Goal: Use online tool/utility: Use online tool/utility

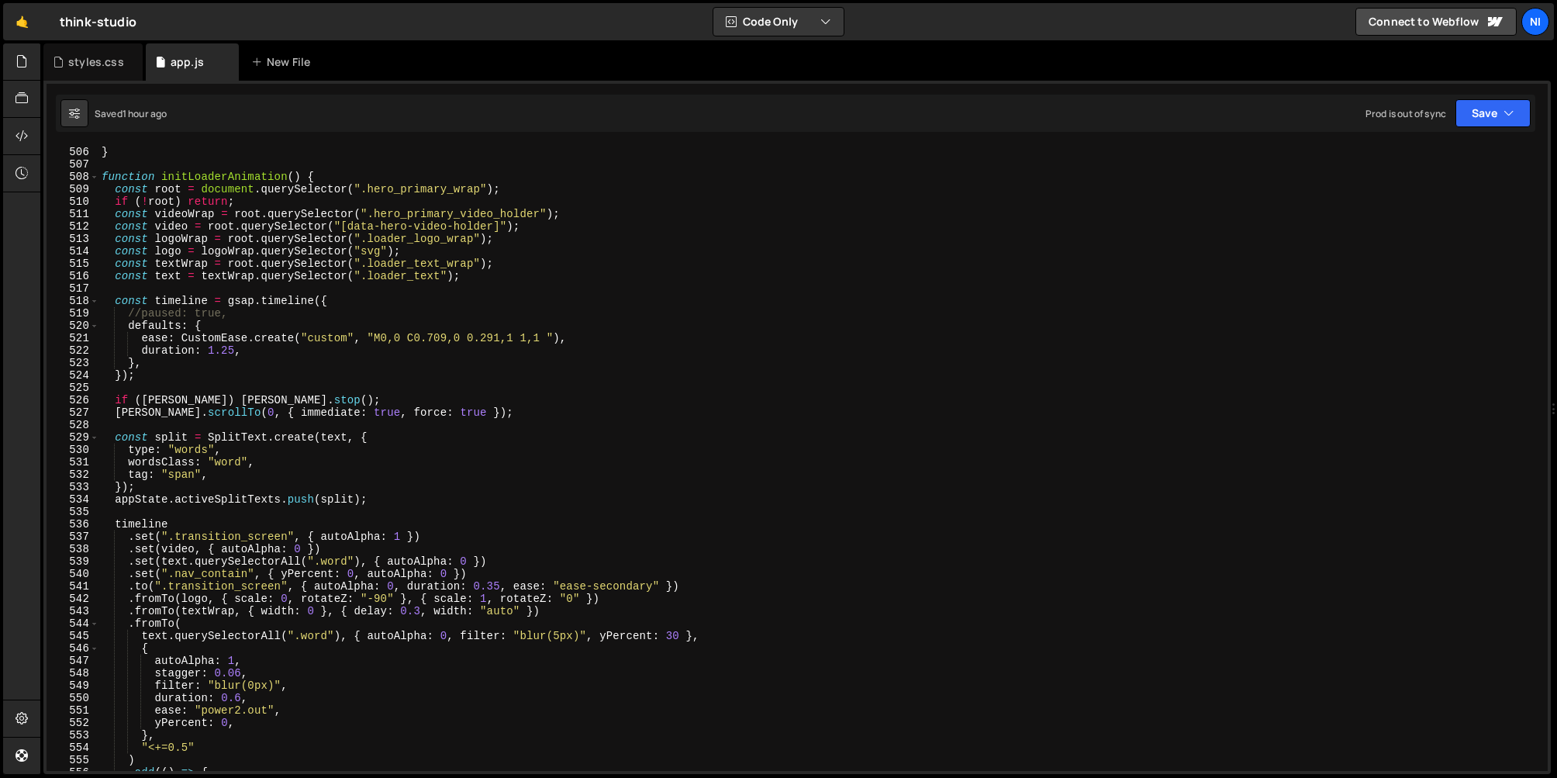
scroll to position [6264, 0]
click at [182, 525] on div "} } function initLoaderAnimation ( ) { const root = document . querySelector ( …" at bounding box center [819, 458] width 1443 height 650
type textarea "timeline"
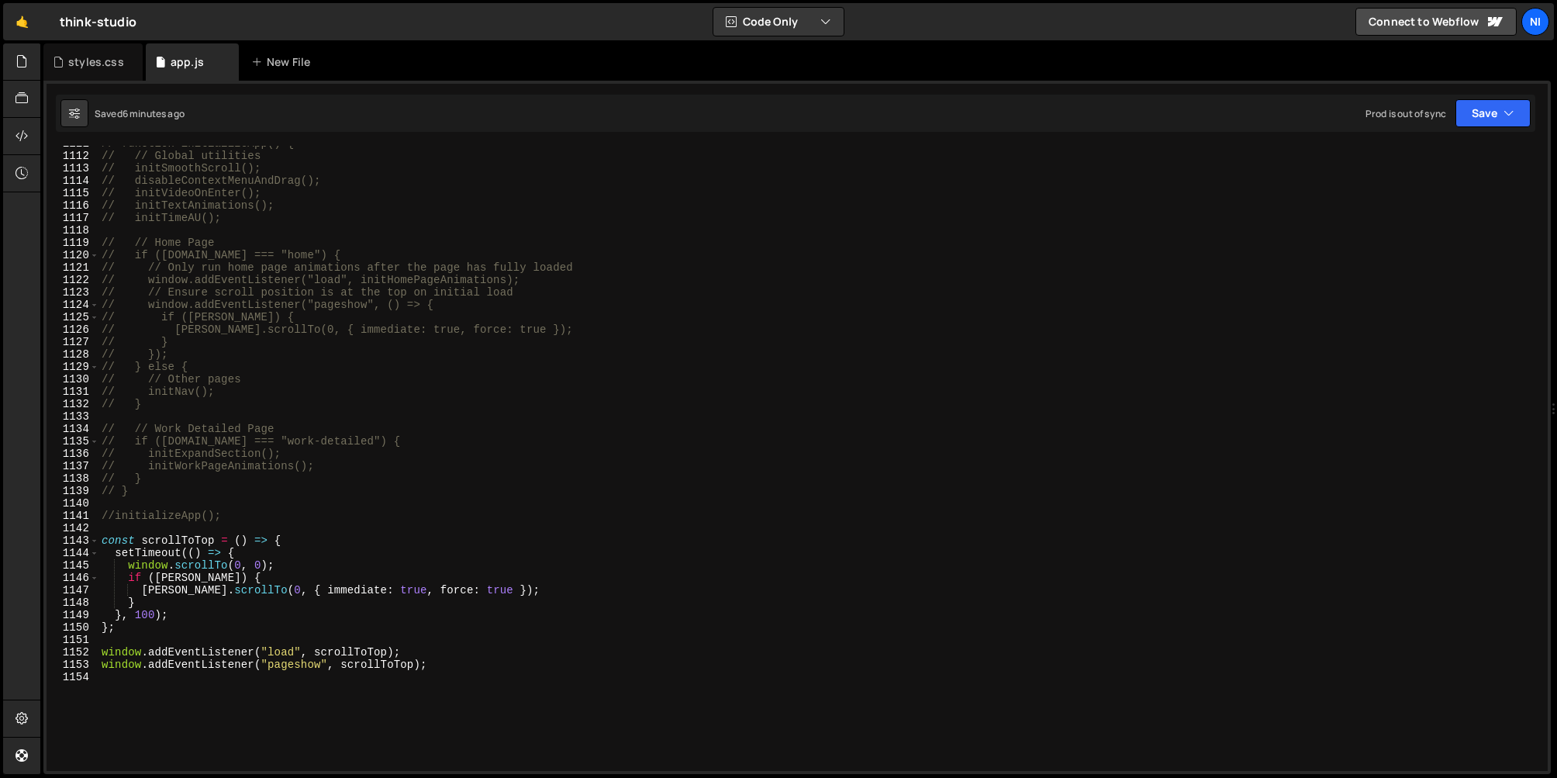
scroll to position [13779, 0]
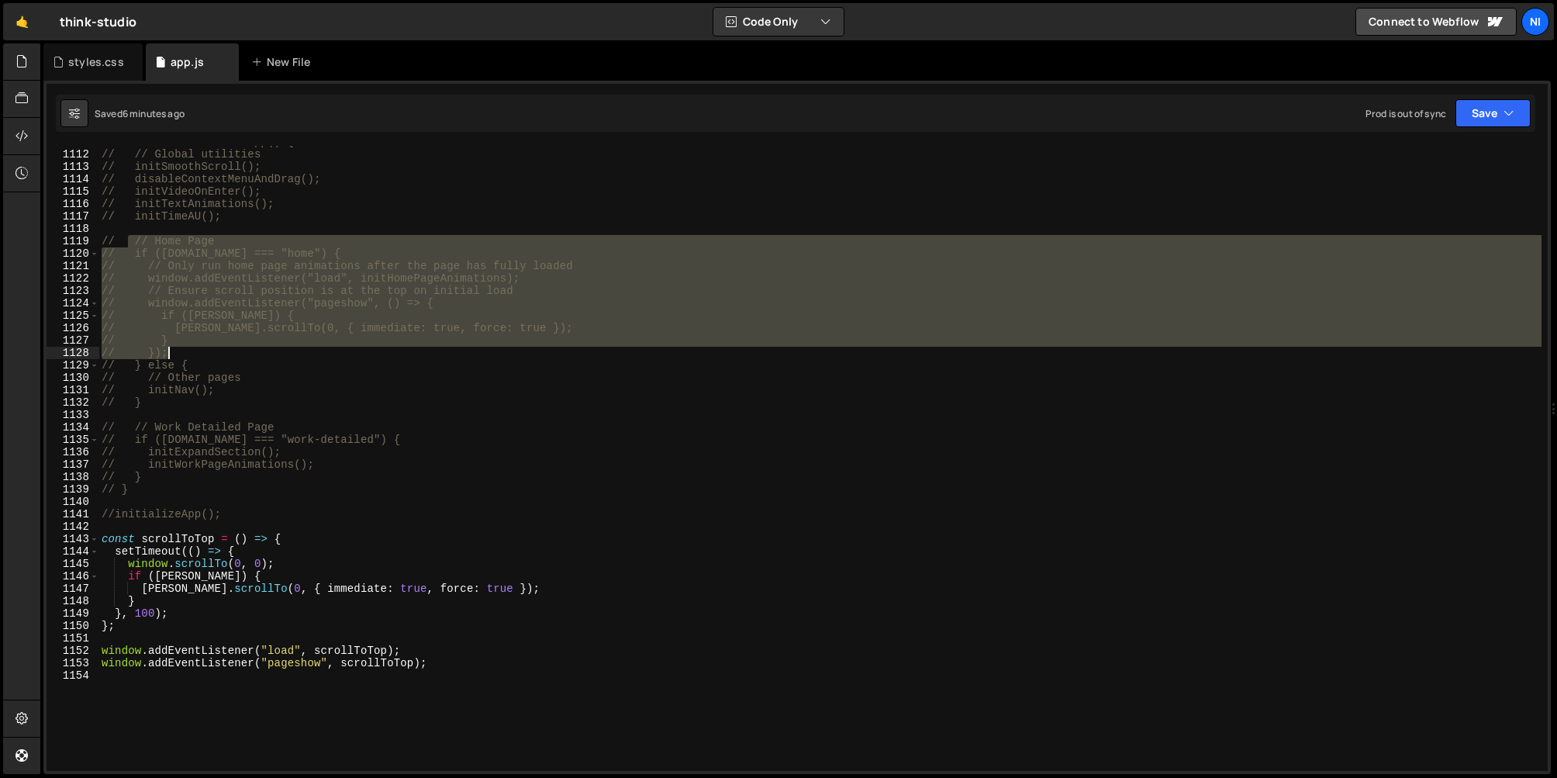
drag, startPoint x: 131, startPoint y: 247, endPoint x: 183, endPoint y: 351, distance: 116.8
click at [183, 351] on div "// function initializeApp() { // // Global utilities // initSmoothScroll(); // …" at bounding box center [819, 461] width 1443 height 650
click at [347, 512] on div "// function initializeApp() { // // Global utilities // initSmoothScroll(); // …" at bounding box center [819, 461] width 1443 height 650
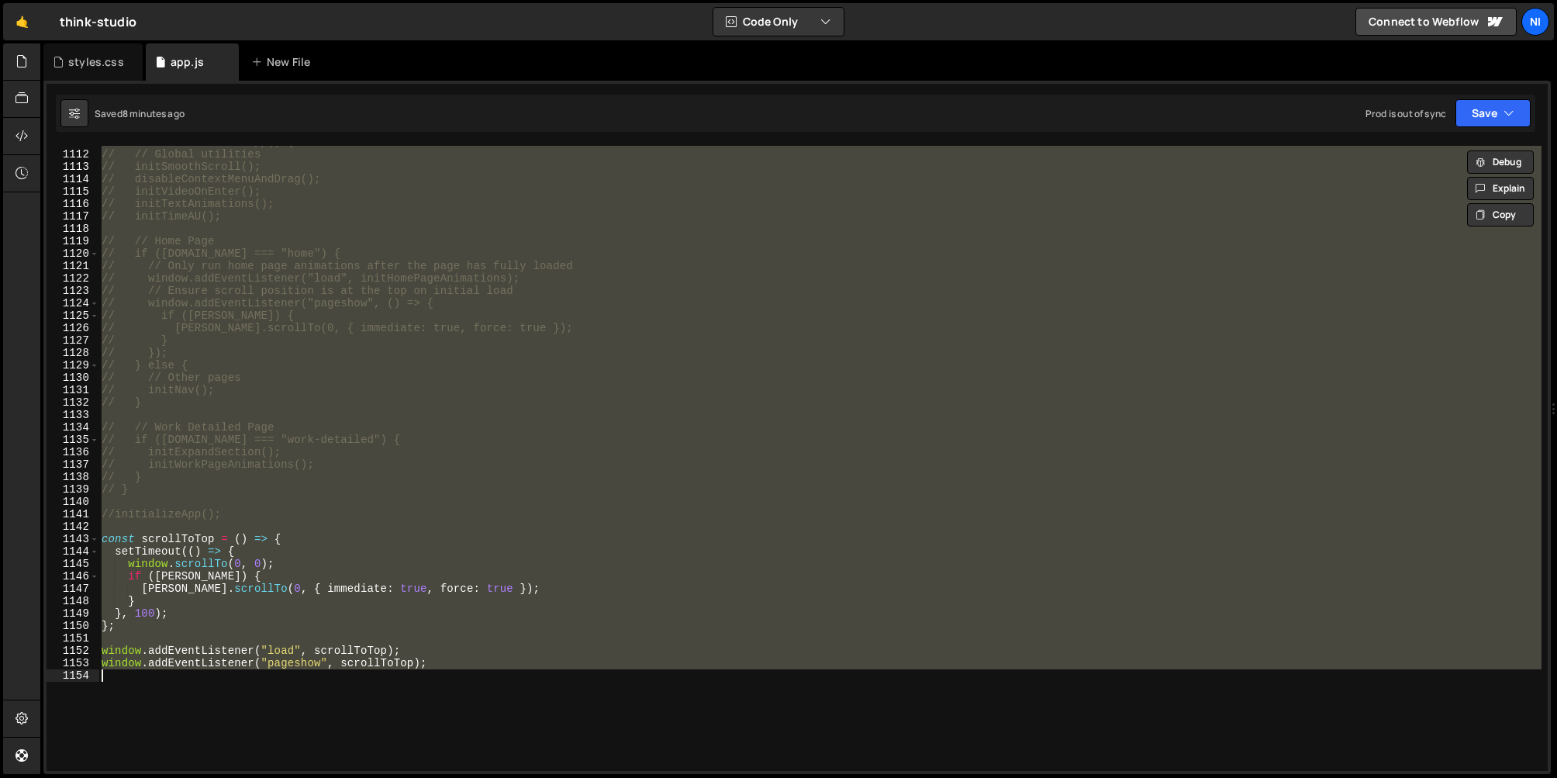
click at [209, 661] on div "// function initializeApp() { // // Global utilities // initSmoothScroll(); // …" at bounding box center [819, 458] width 1443 height 625
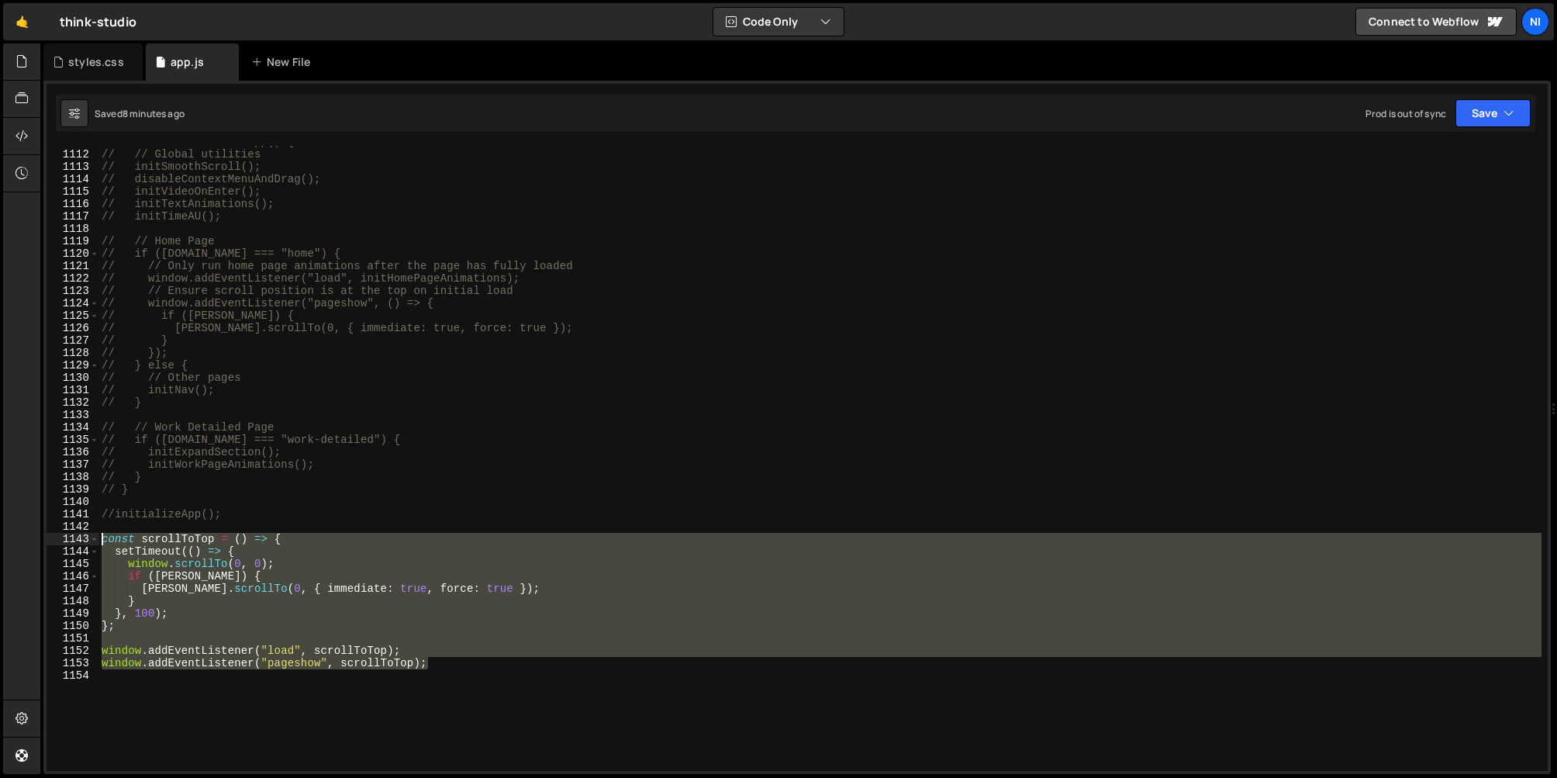
drag, startPoint x: 443, startPoint y: 668, endPoint x: 99, endPoint y: 537, distance: 367.3
click at [99, 537] on div "// function initializeApp() { // // Global utilities // initSmoothScroll(); // …" at bounding box center [819, 461] width 1443 height 650
click at [199, 614] on div "// function initializeApp() { // // Global utilities // initSmoothScroll(); // …" at bounding box center [819, 458] width 1443 height 625
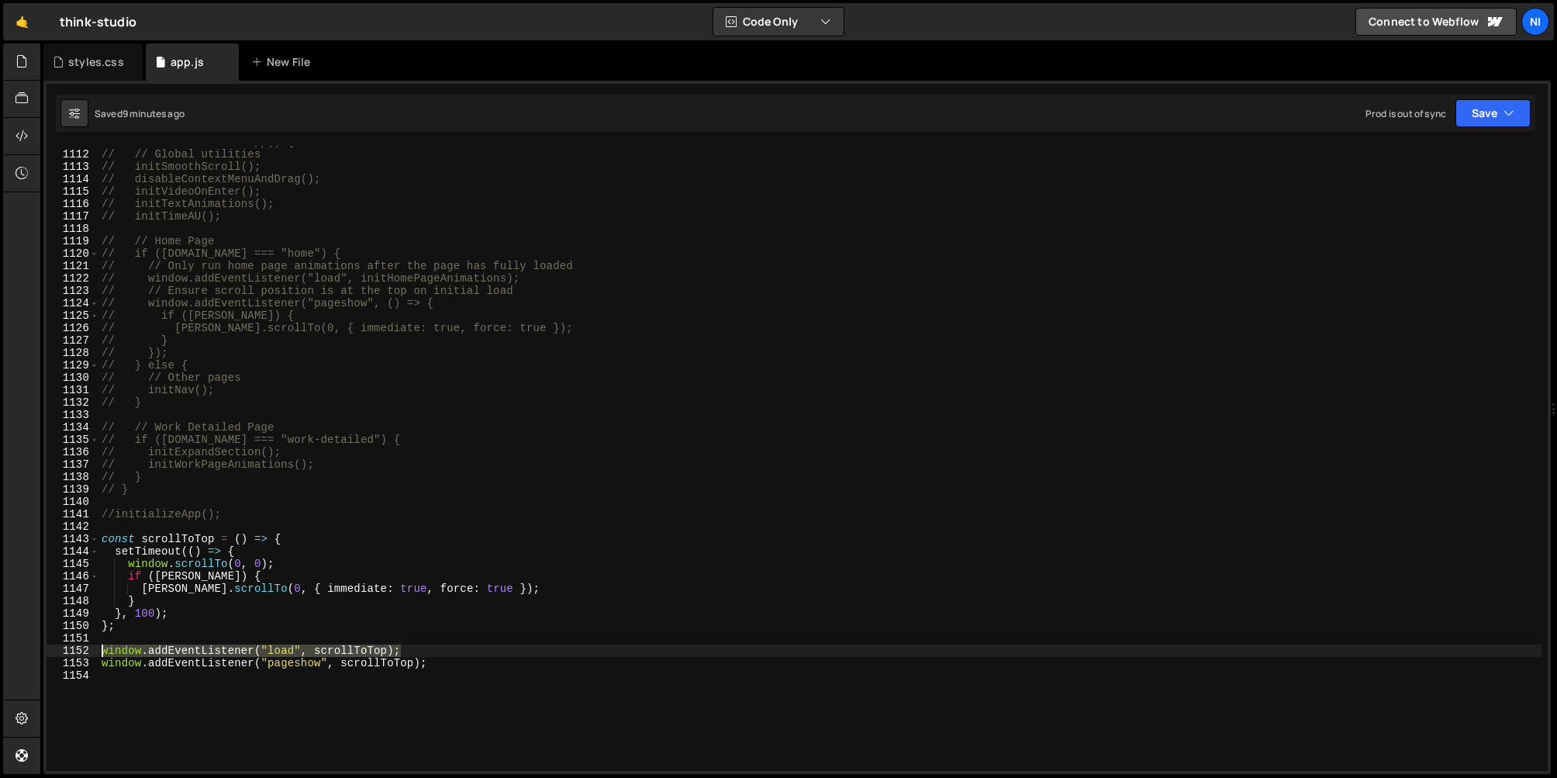
drag, startPoint x: 407, startPoint y: 651, endPoint x: 95, endPoint y: 645, distance: 312.5
click at [95, 645] on div "}, 100); 1111 1112 1113 1114 1115 1116 1117 1118 1119 1120 1121 1122 1123 1124 …" at bounding box center [797, 458] width 1501 height 625
paste textarea "}"
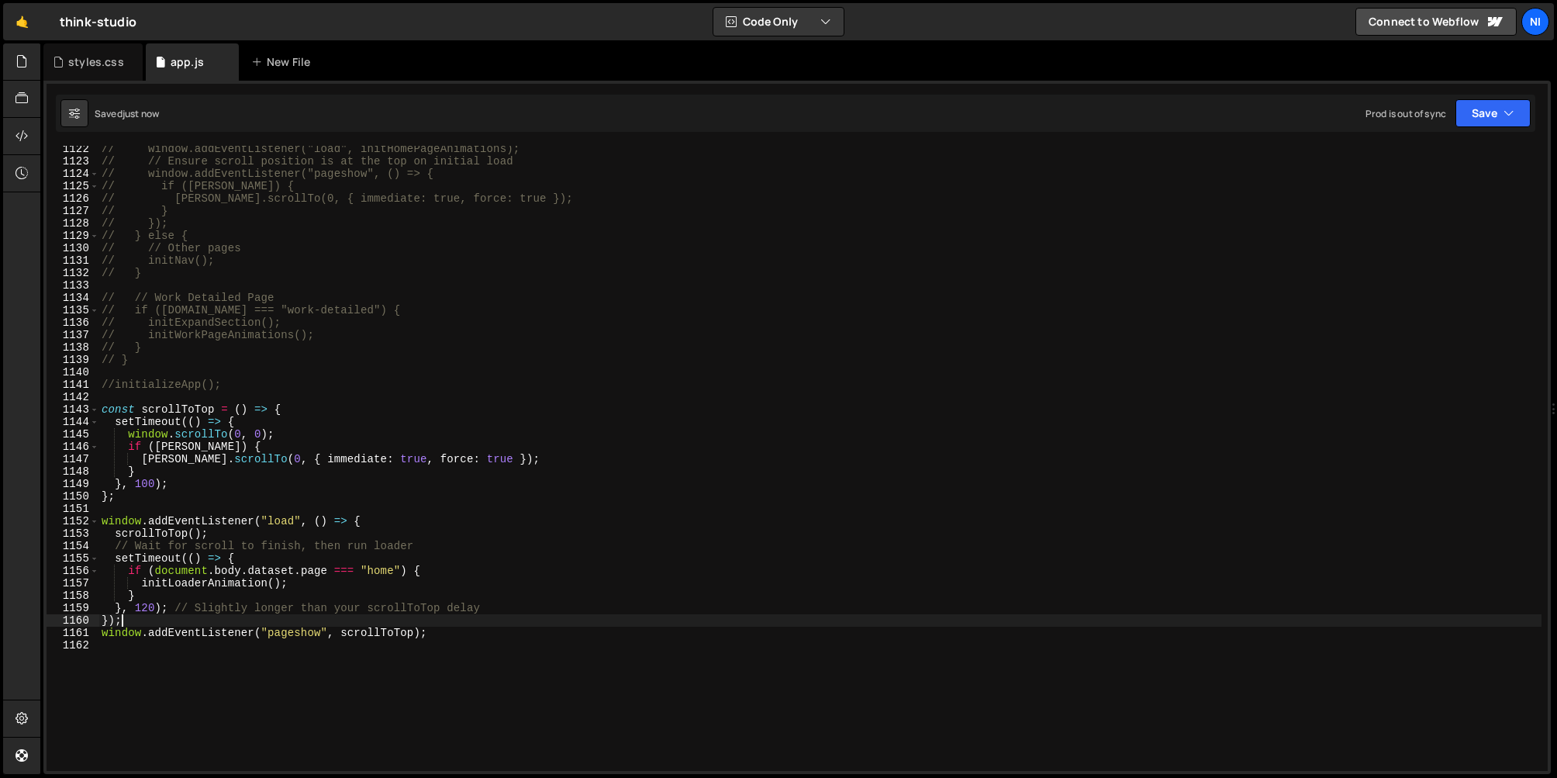
scroll to position [13909, 0]
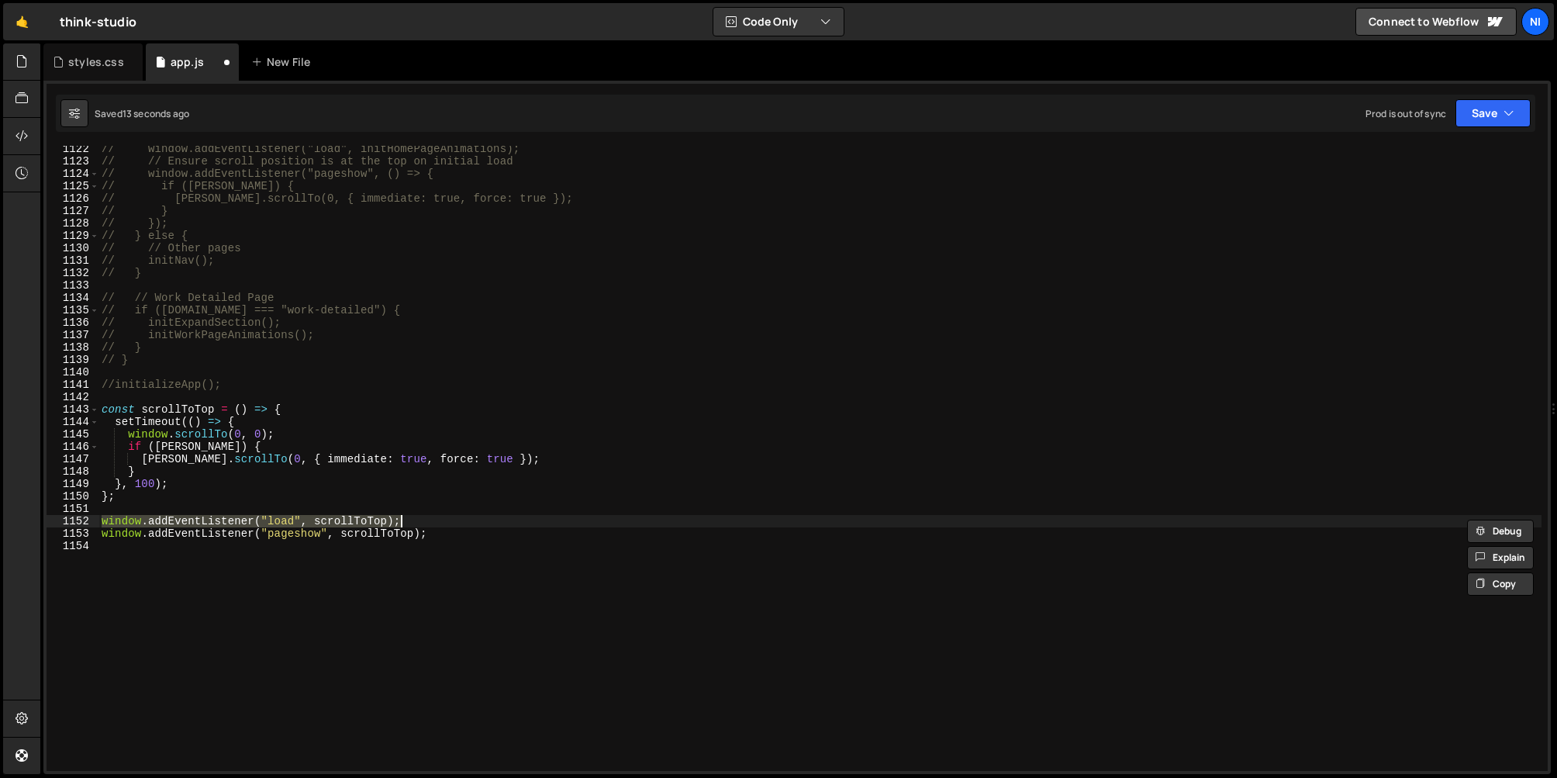
click at [336, 519] on div "// window.addEventListener("load", initHomePageAnimations); // // Ensure scroll…" at bounding box center [819, 458] width 1443 height 625
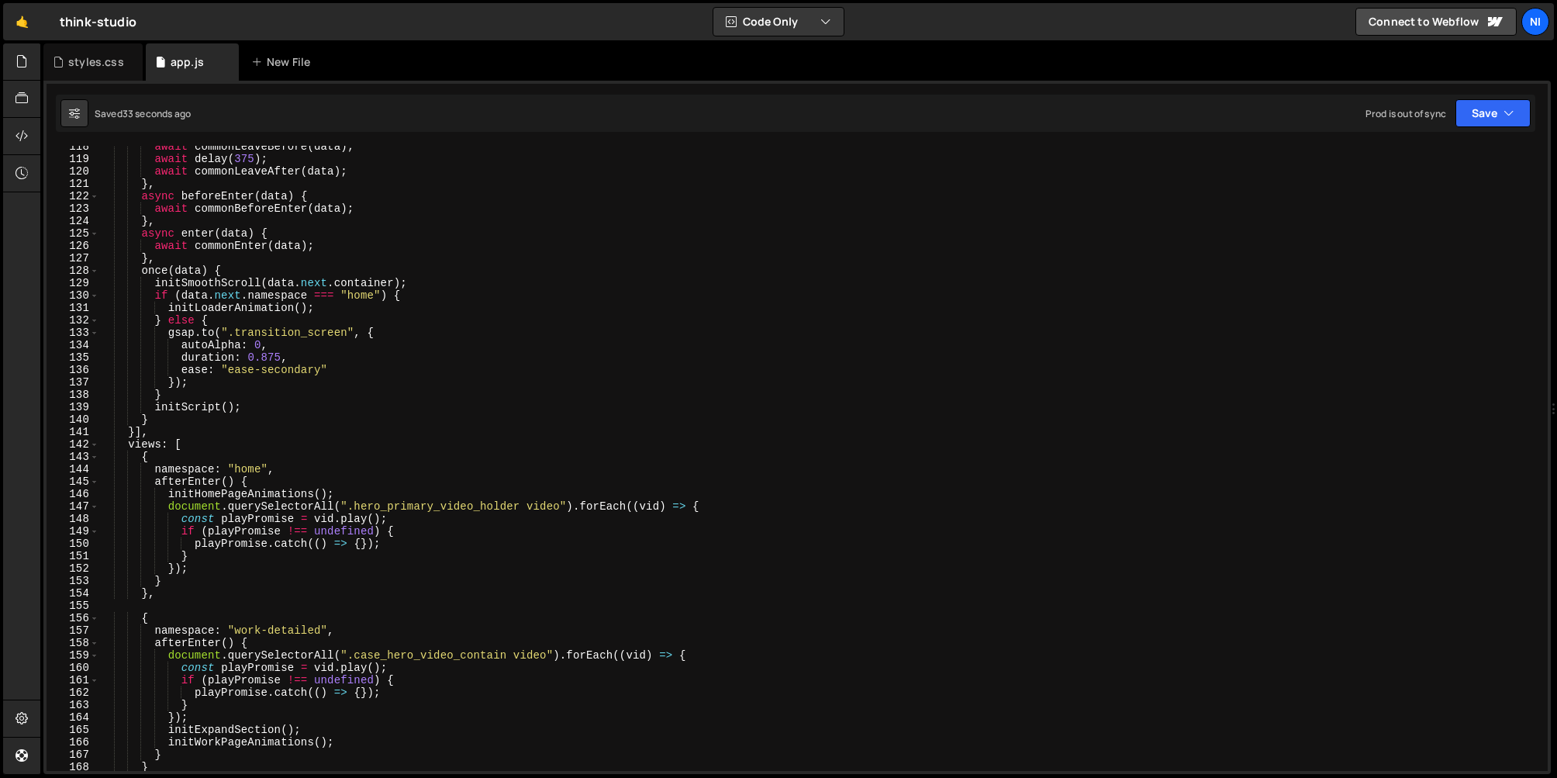
scroll to position [1457, 0]
click at [94, 270] on span at bounding box center [94, 270] width 9 height 12
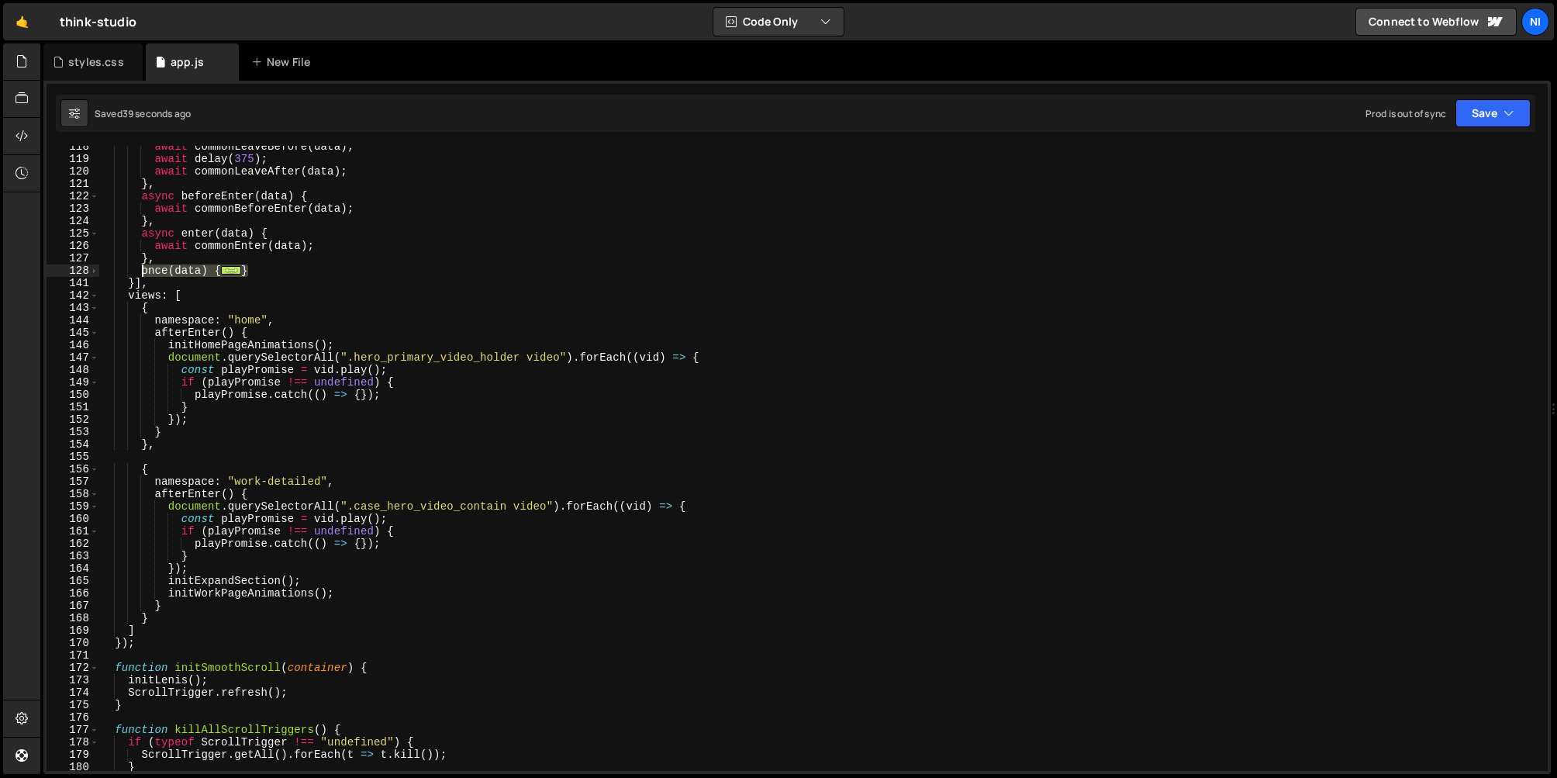
drag, startPoint x: 264, startPoint y: 271, endPoint x: 143, endPoint y: 270, distance: 121.7
click at [143, 270] on div "await commonLeaveBefore ( data ) ; await delay ( 375 ) ; await commonLeaveAfter…" at bounding box center [819, 465] width 1443 height 650
type textarea "once(data) { initSmoothScroll(data.next.container);"
paste textarea
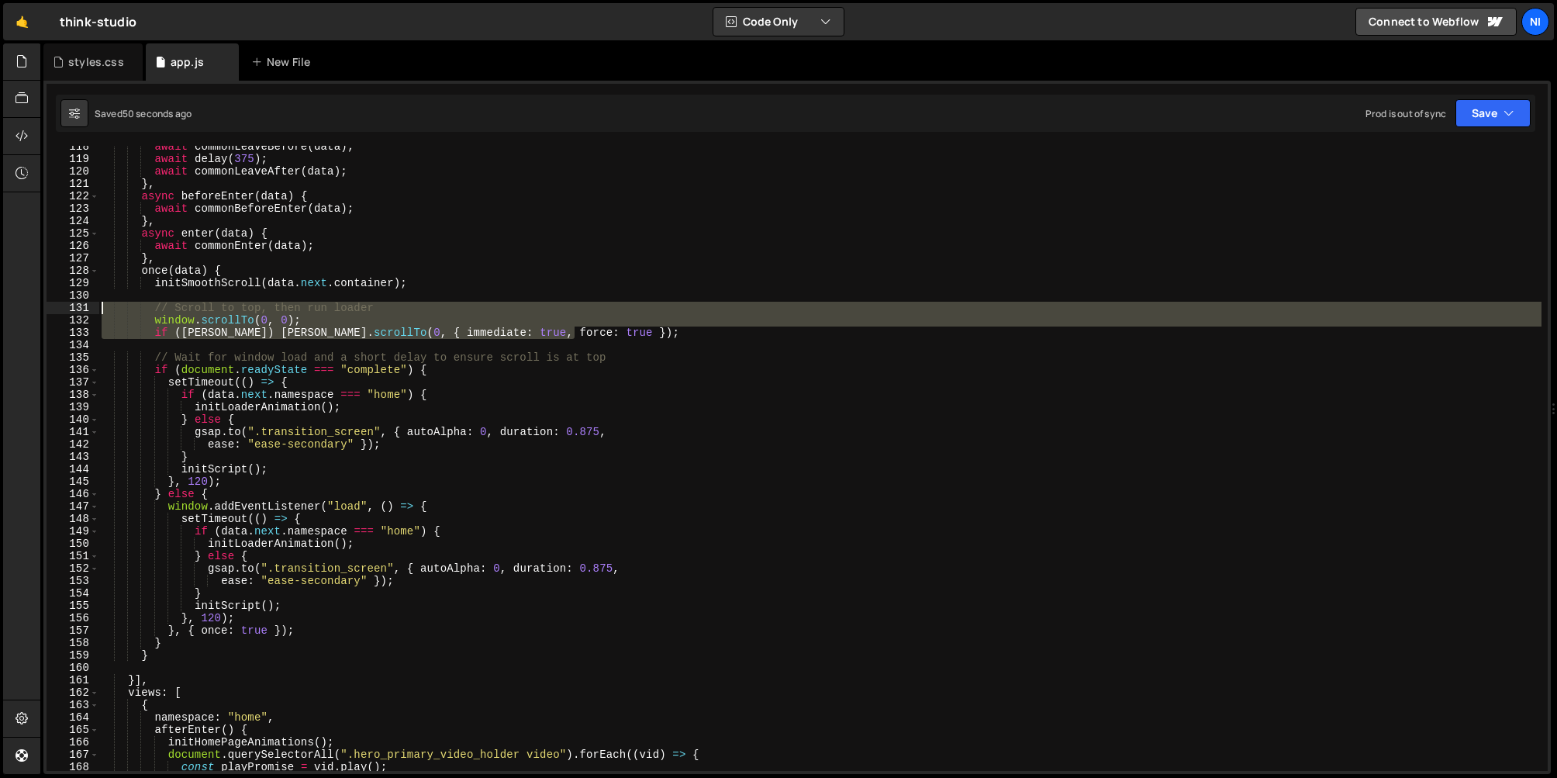
drag, startPoint x: 593, startPoint y: 333, endPoint x: 88, endPoint y: 303, distance: 505.6
click at [88, 303] on div "} 118 119 120 121 122 123 124 125 126 127 128 129 130 131 132 133 134 135 136 1…" at bounding box center [797, 458] width 1501 height 625
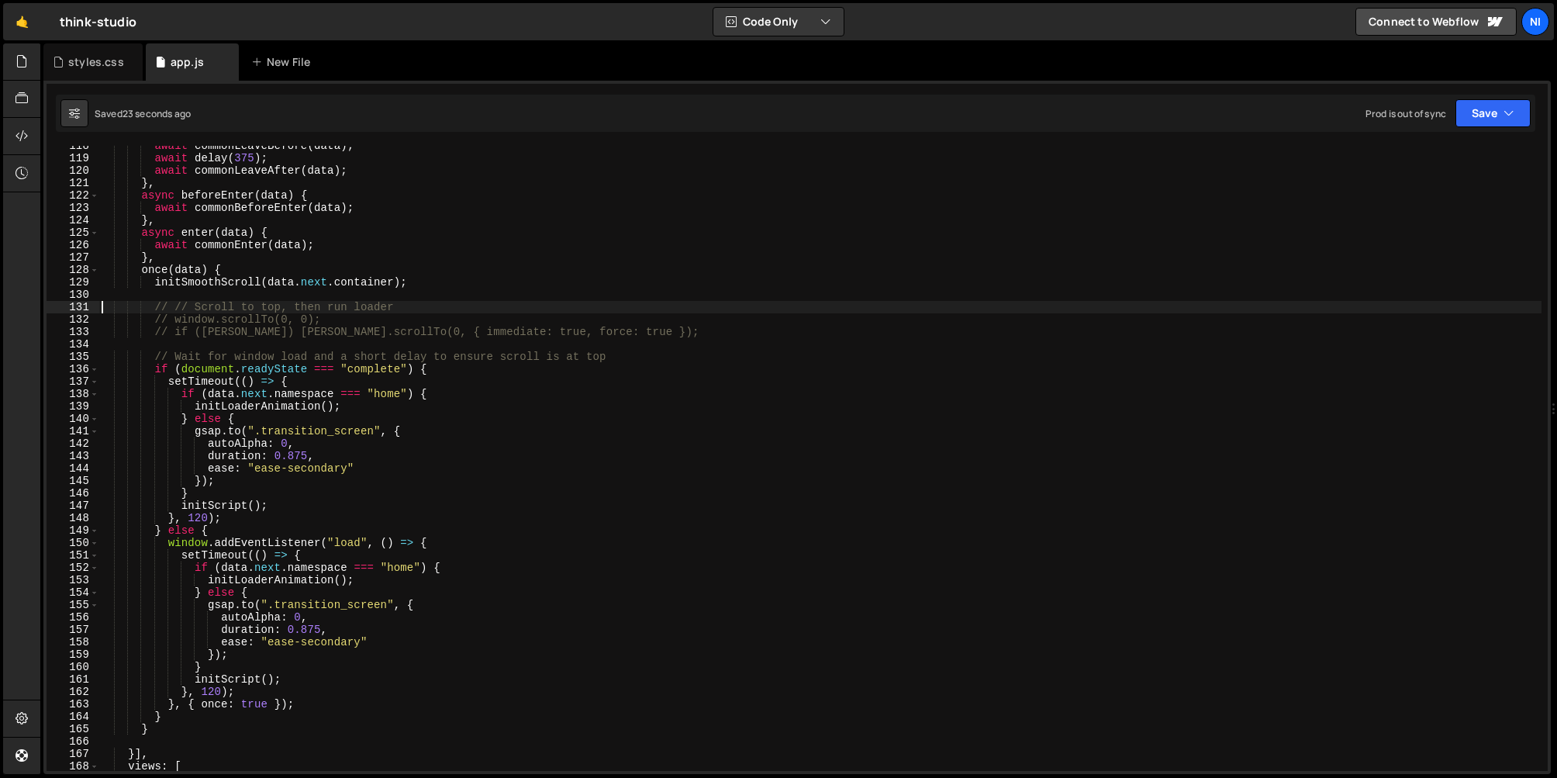
scroll to position [1475, 0]
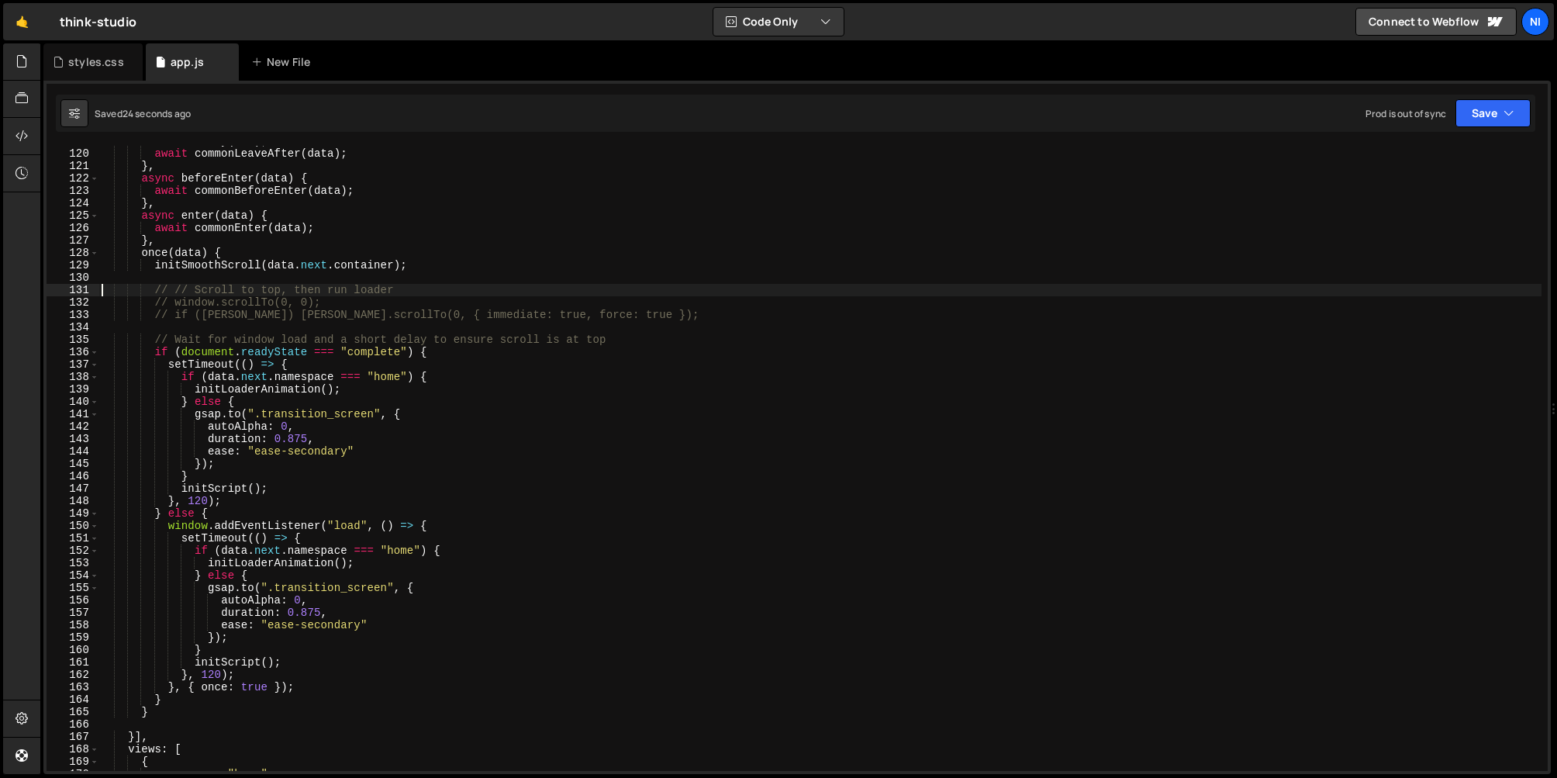
type textarea "window.addEventListener("pageshow", scrollToTop);"
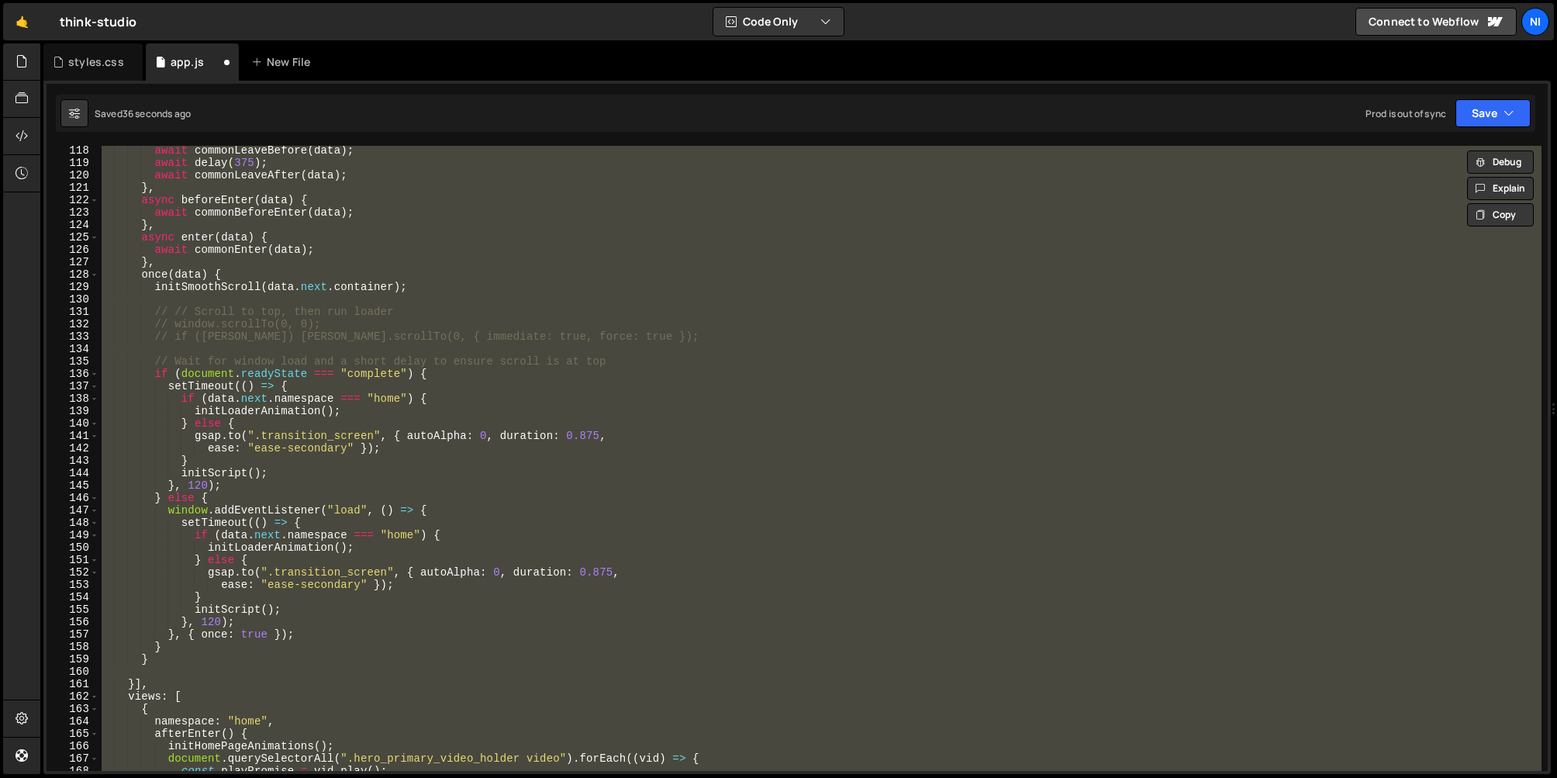
scroll to position [1437, 0]
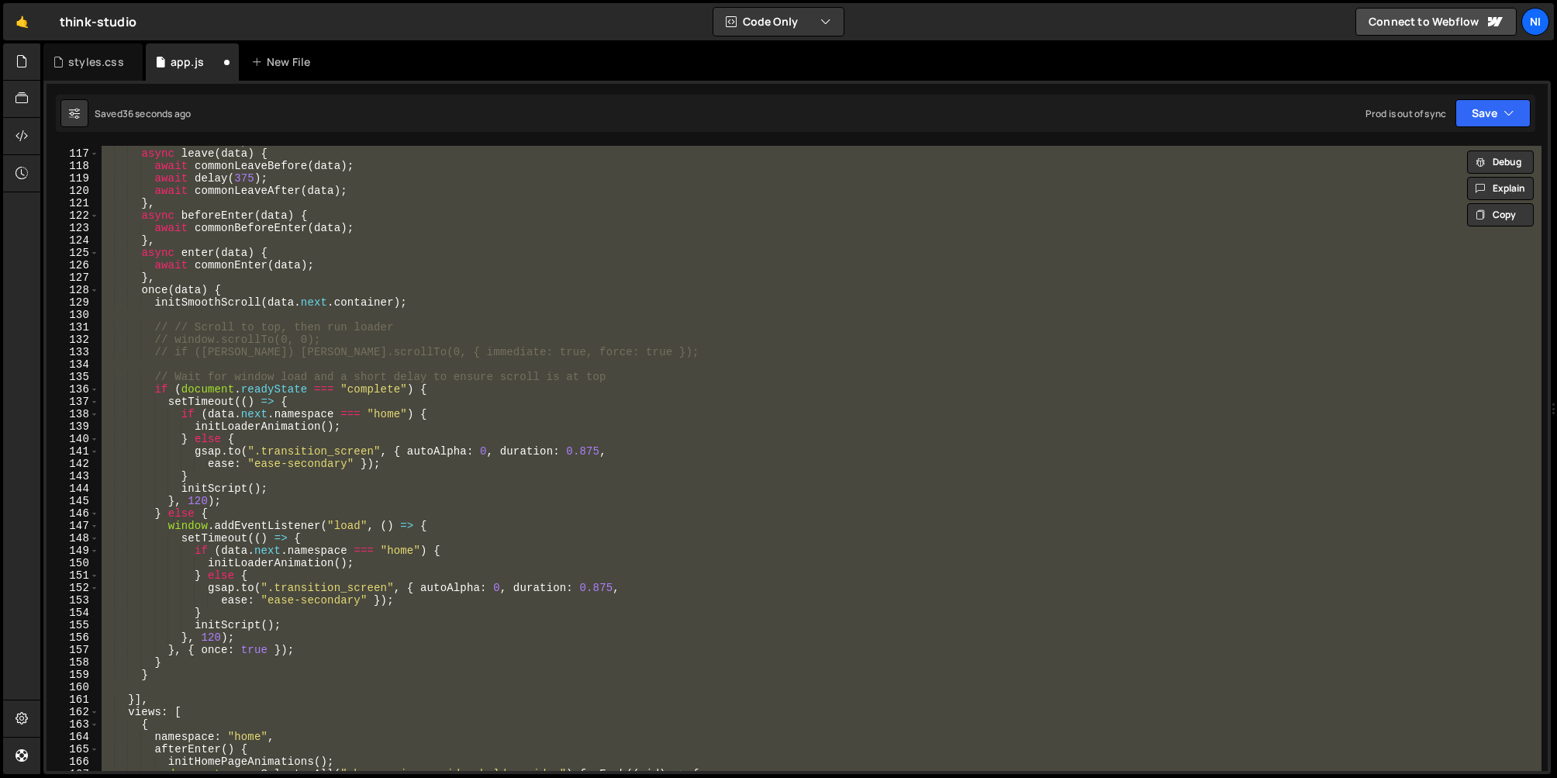
click at [320, 367] on div "name : "default" , async leave ( data ) { await commonLeaveBefore ( data ) ; aw…" at bounding box center [819, 458] width 1443 height 625
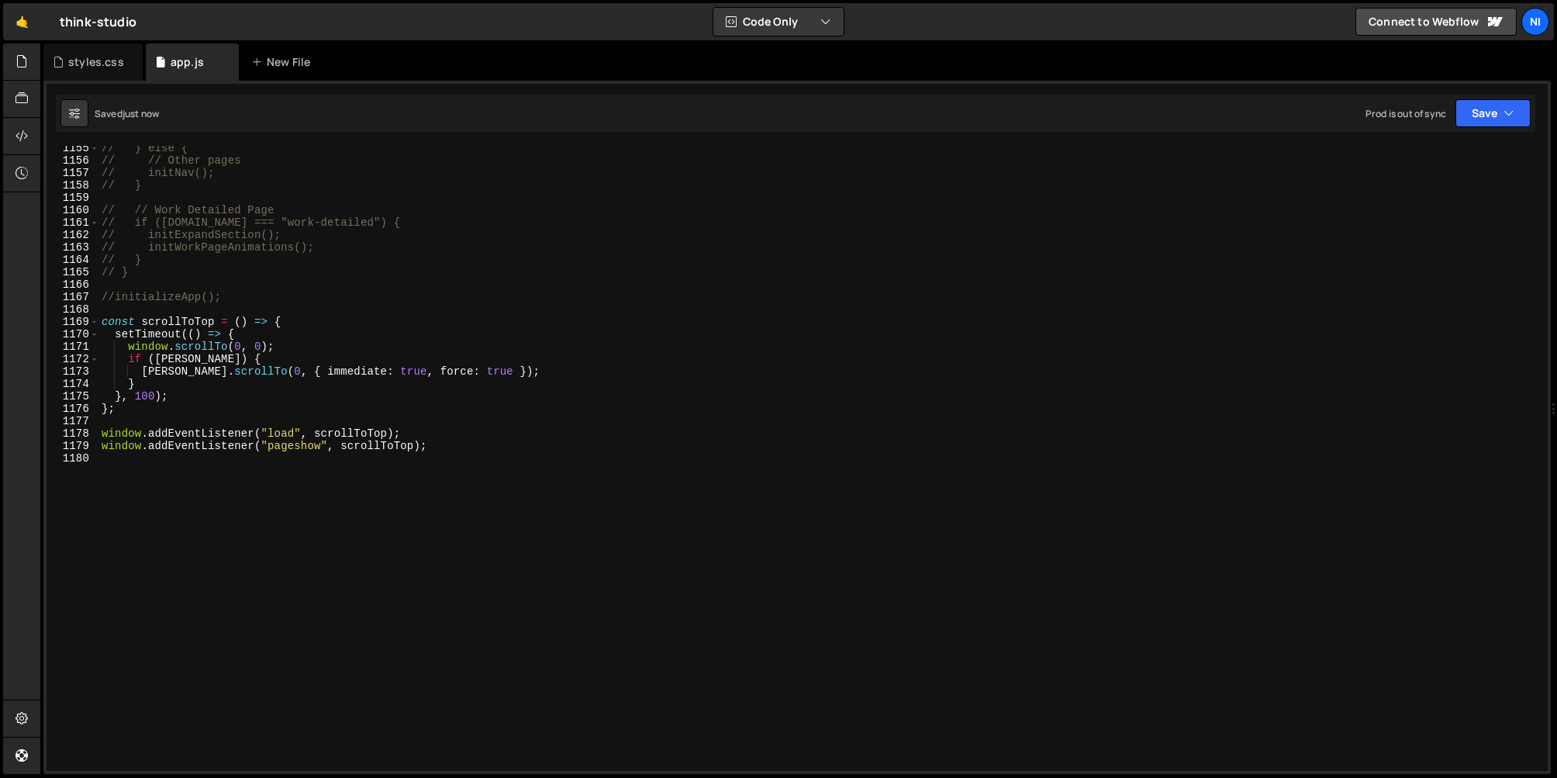
scroll to position [14319, 0]
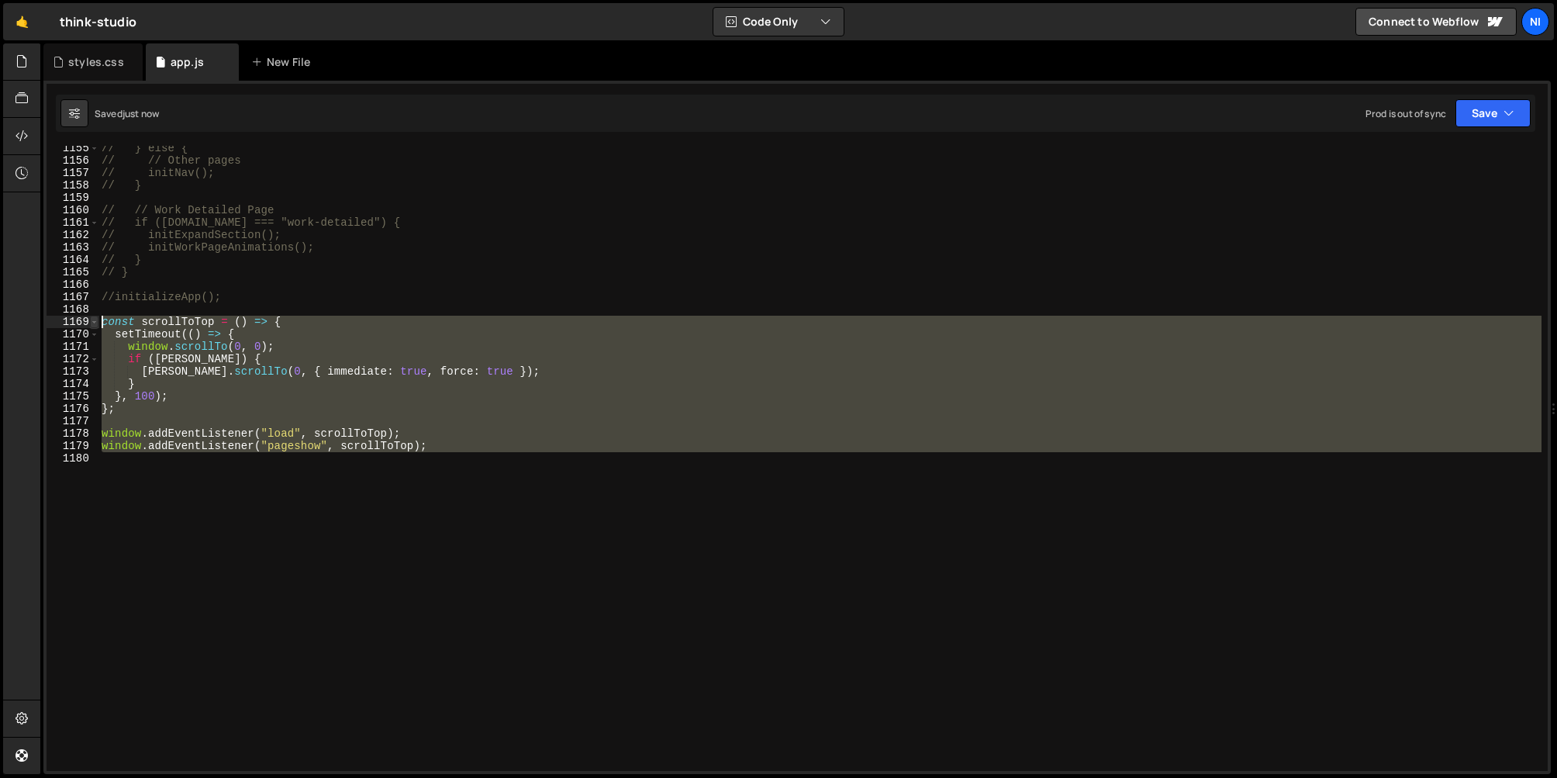
drag, startPoint x: 421, startPoint y: 528, endPoint x: 96, endPoint y: 324, distance: 383.5
click at [96, 324] on div "// Scroll to top, then run loader 1155 1156 1157 1158 1159 1160 1161 1162 1163 …" at bounding box center [797, 458] width 1501 height 625
type textarea "const scrollToTop = () => { setTimeout(() => {"
click at [401, 485] on div "// } else { // // Other pages // initNav(); // } // // Work Detailed Page // if…" at bounding box center [819, 458] width 1443 height 625
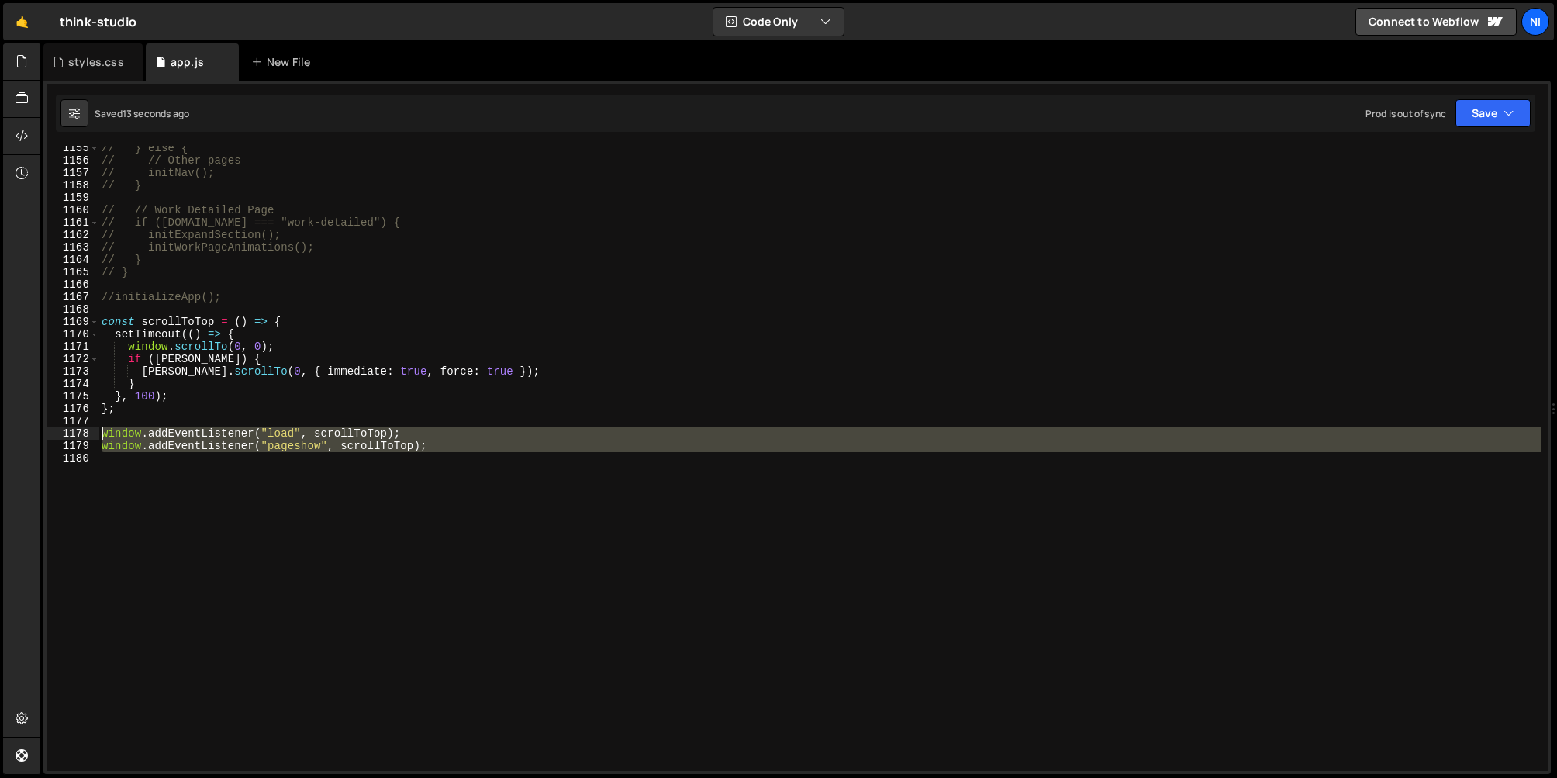
drag, startPoint x: 398, startPoint y: 468, endPoint x: 102, endPoint y: 432, distance: 298.4
click at [102, 432] on div "// } else { // // Other pages // initNav(); // } // // Work Detailed Page // if…" at bounding box center [819, 467] width 1443 height 650
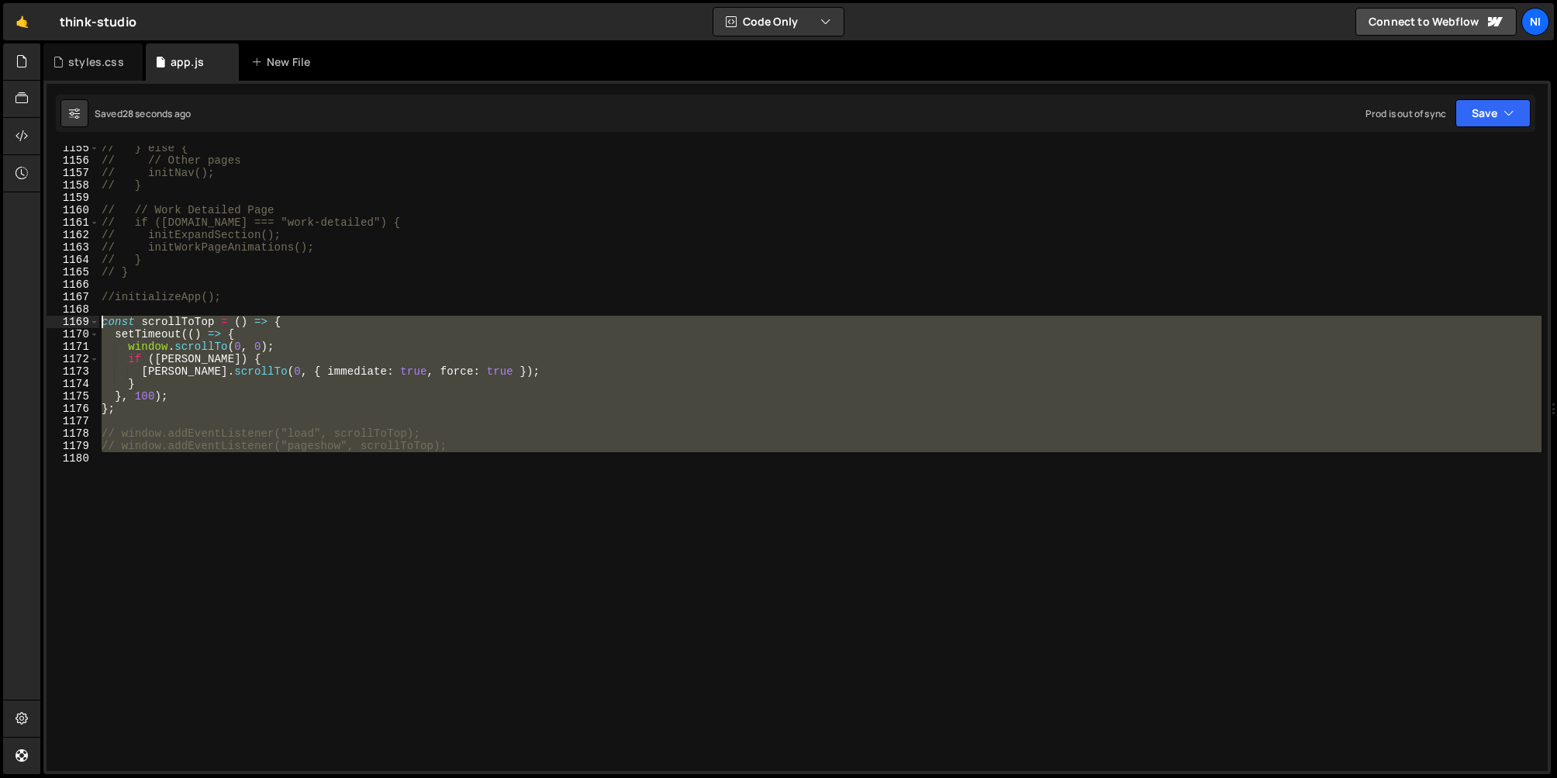
drag, startPoint x: 453, startPoint y: 454, endPoint x: 99, endPoint y: 326, distance: 375.7
click at [99, 326] on div "// } else { // // Other pages // initNav(); // } // // Work Detailed Page // if…" at bounding box center [819, 467] width 1443 height 650
click at [164, 430] on div "// } else { // // Other pages // initNav(); // } // // Work Detailed Page // if…" at bounding box center [819, 458] width 1443 height 625
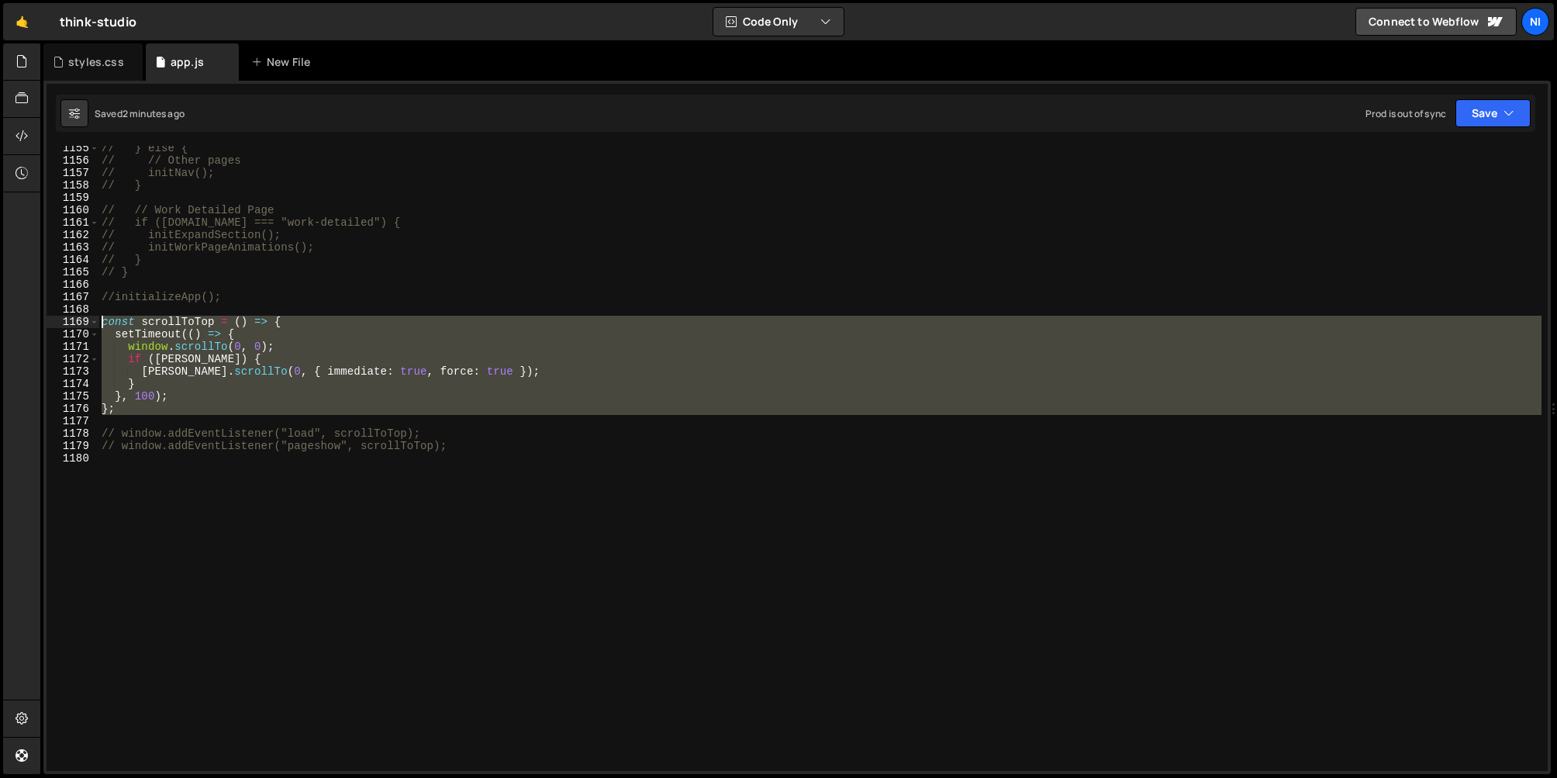
drag, startPoint x: 114, startPoint y: 418, endPoint x: 98, endPoint y: 319, distance: 99.7
click at [98, 319] on div "// window.addEventListener("load", scrollToTop); 1155 1156 1157 1158 1159 1160 …" at bounding box center [797, 458] width 1501 height 625
type textarea "// const scrollToTop = () => {"
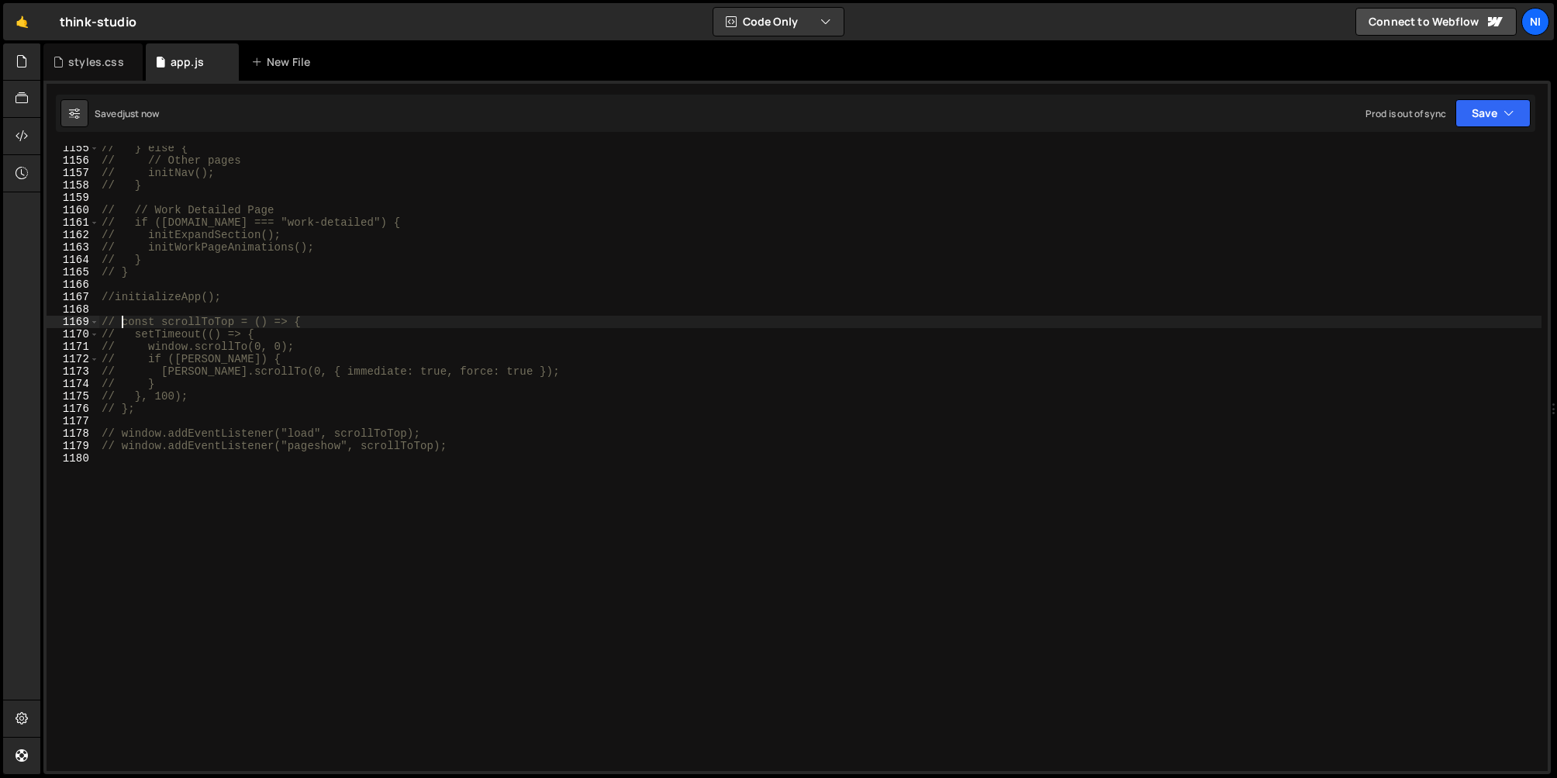
click at [364, 421] on div "// } else { // // Other pages // initNav(); // } // // Work Detailed Page // if…" at bounding box center [819, 467] width 1443 height 650
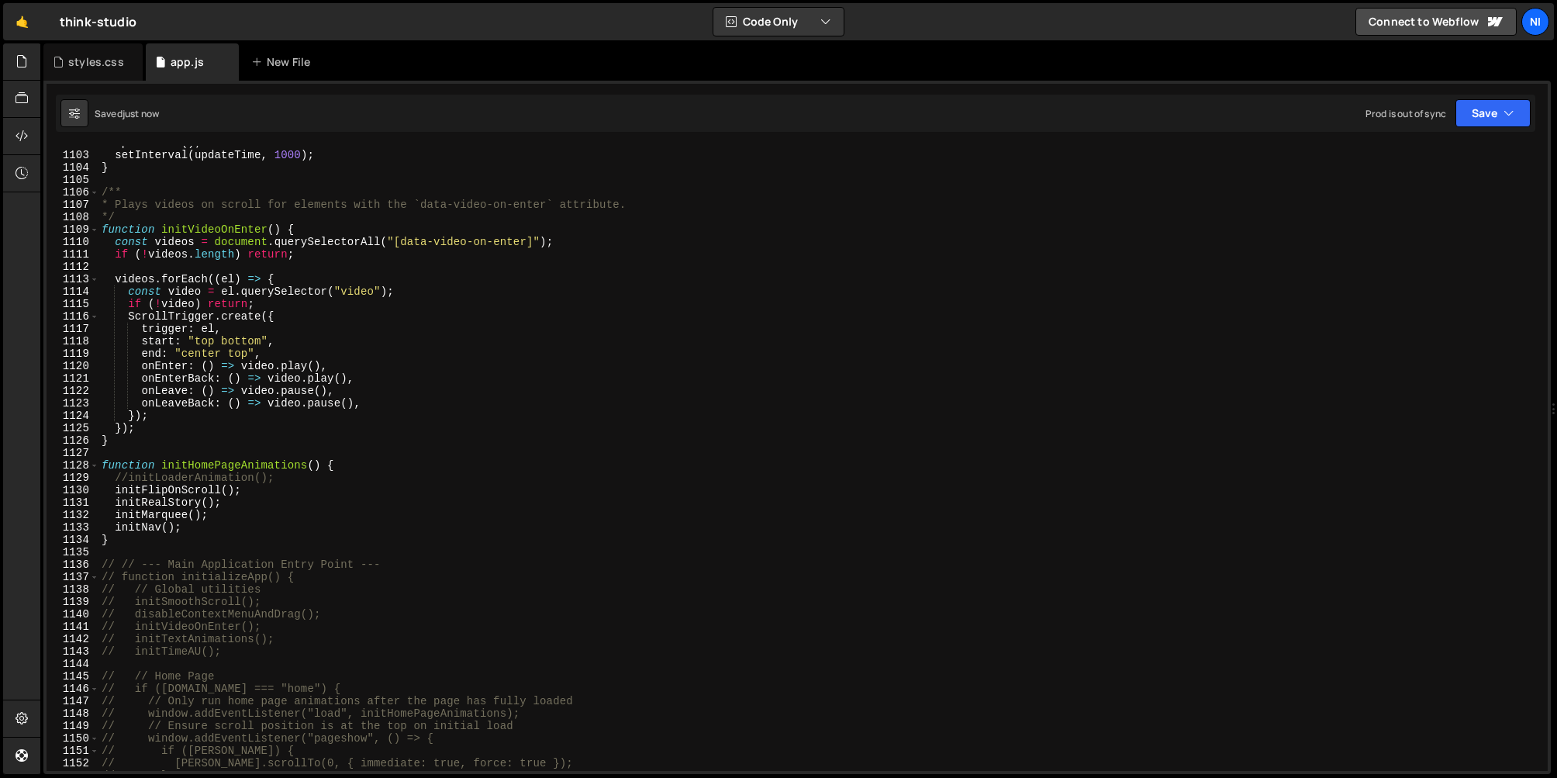
scroll to position [13666, 0]
click at [126, 545] on div "updateTime ( ) ; setInterval ( updateTime , 1000 ) ; } /** * Plays videos on sc…" at bounding box center [819, 463] width 1443 height 650
type textarea "}"
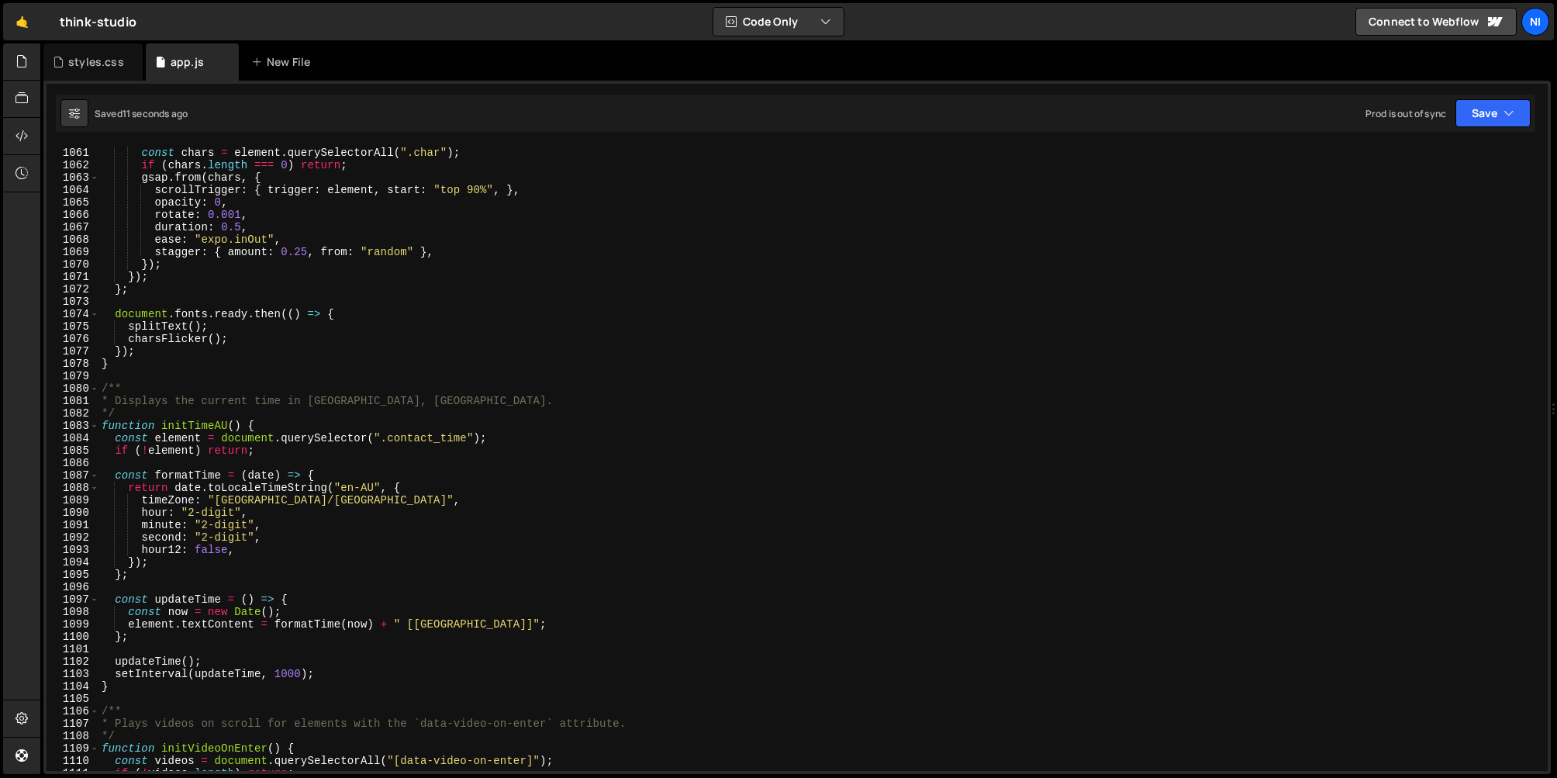
scroll to position [13153, 0]
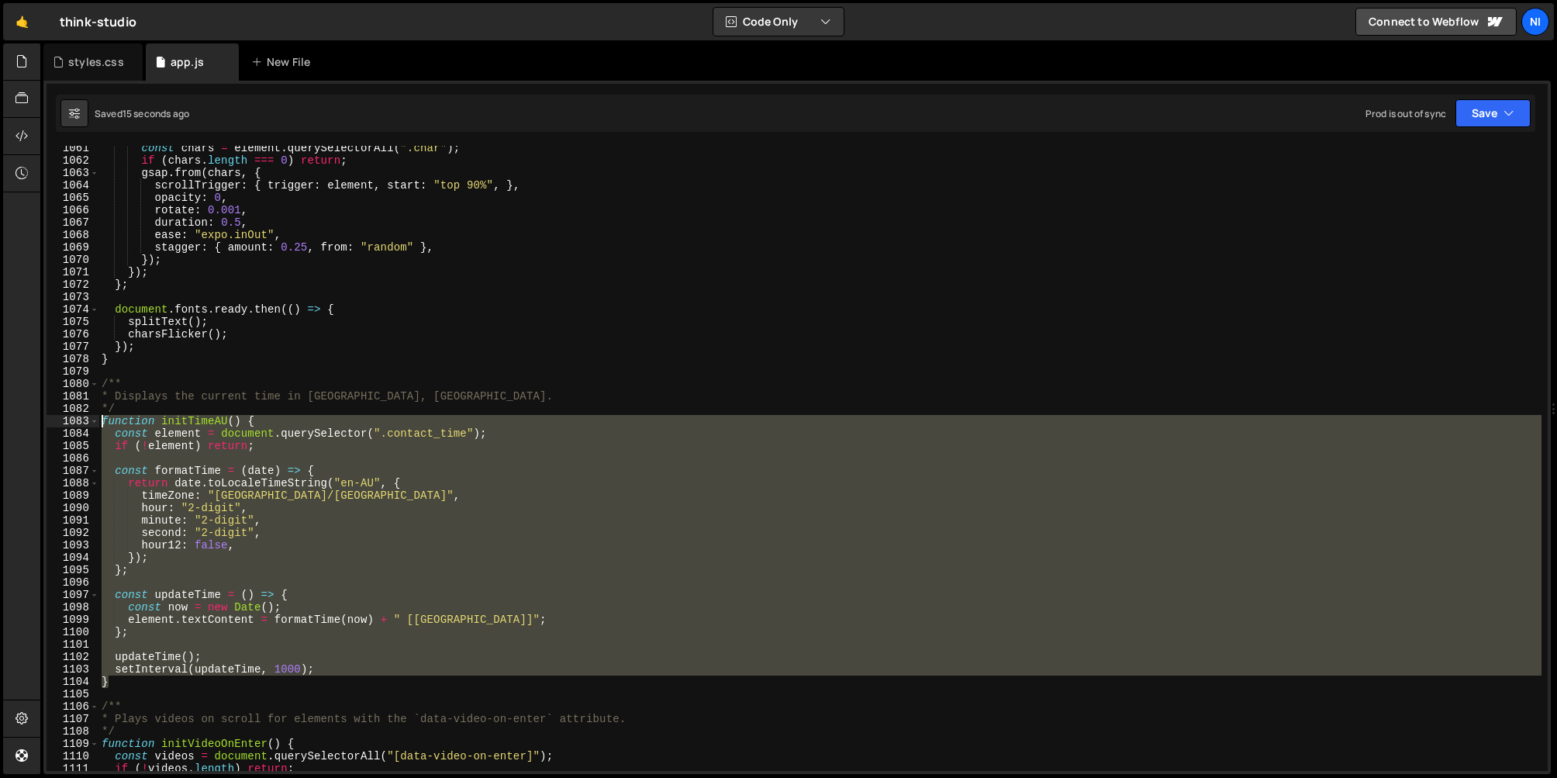
drag, startPoint x: 137, startPoint y: 685, endPoint x: 100, endPoint y: 422, distance: 265.4
click at [100, 422] on div "const chars = element . querySelectorAll ( ".char" ) ; if ( chars . length === …" at bounding box center [819, 467] width 1443 height 650
click at [597, 499] on div "const chars = element . querySelectorAll ( ".char" ) ; if ( chars . length === …" at bounding box center [819, 458] width 1443 height 625
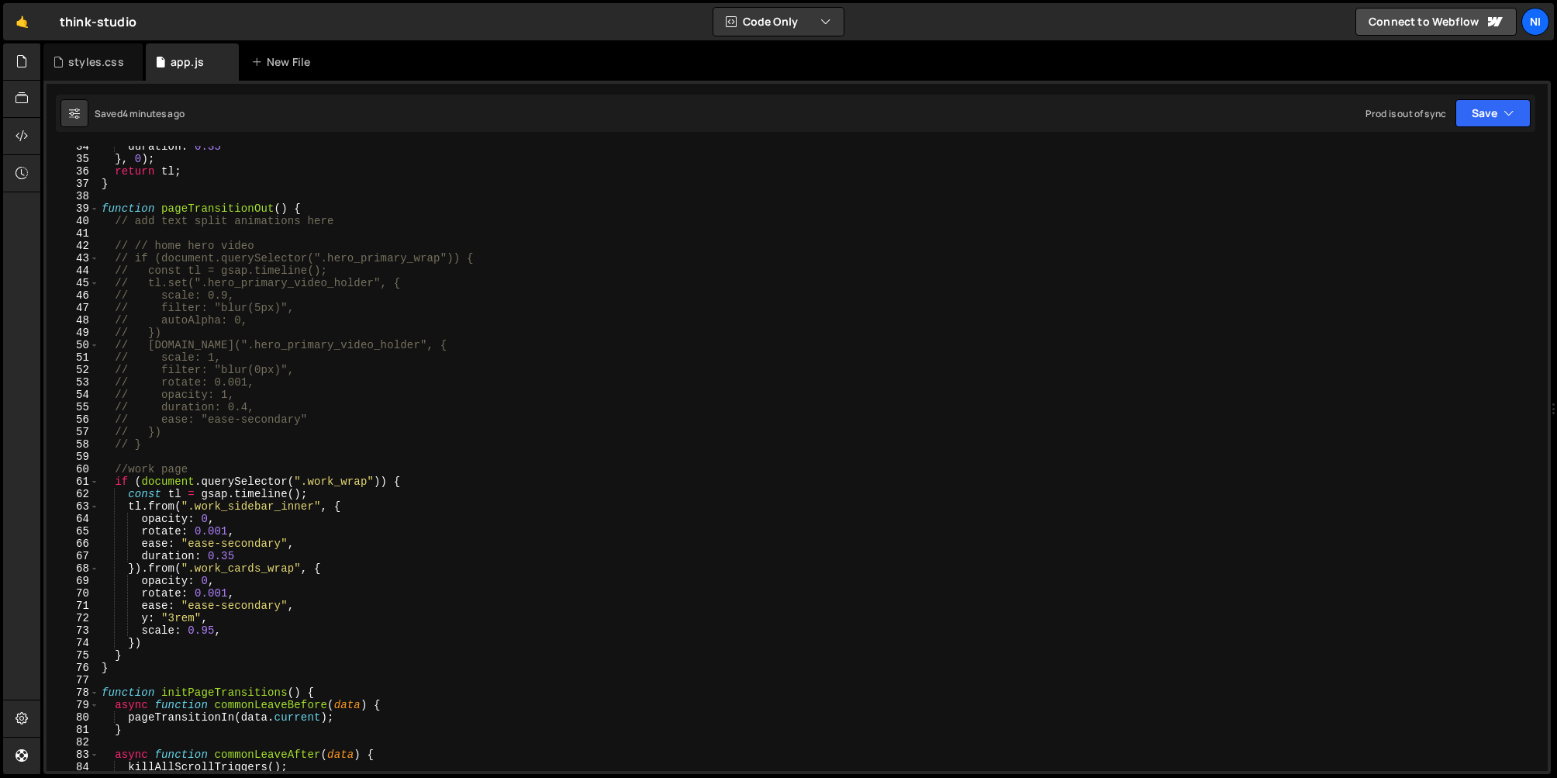
scroll to position [414, 0]
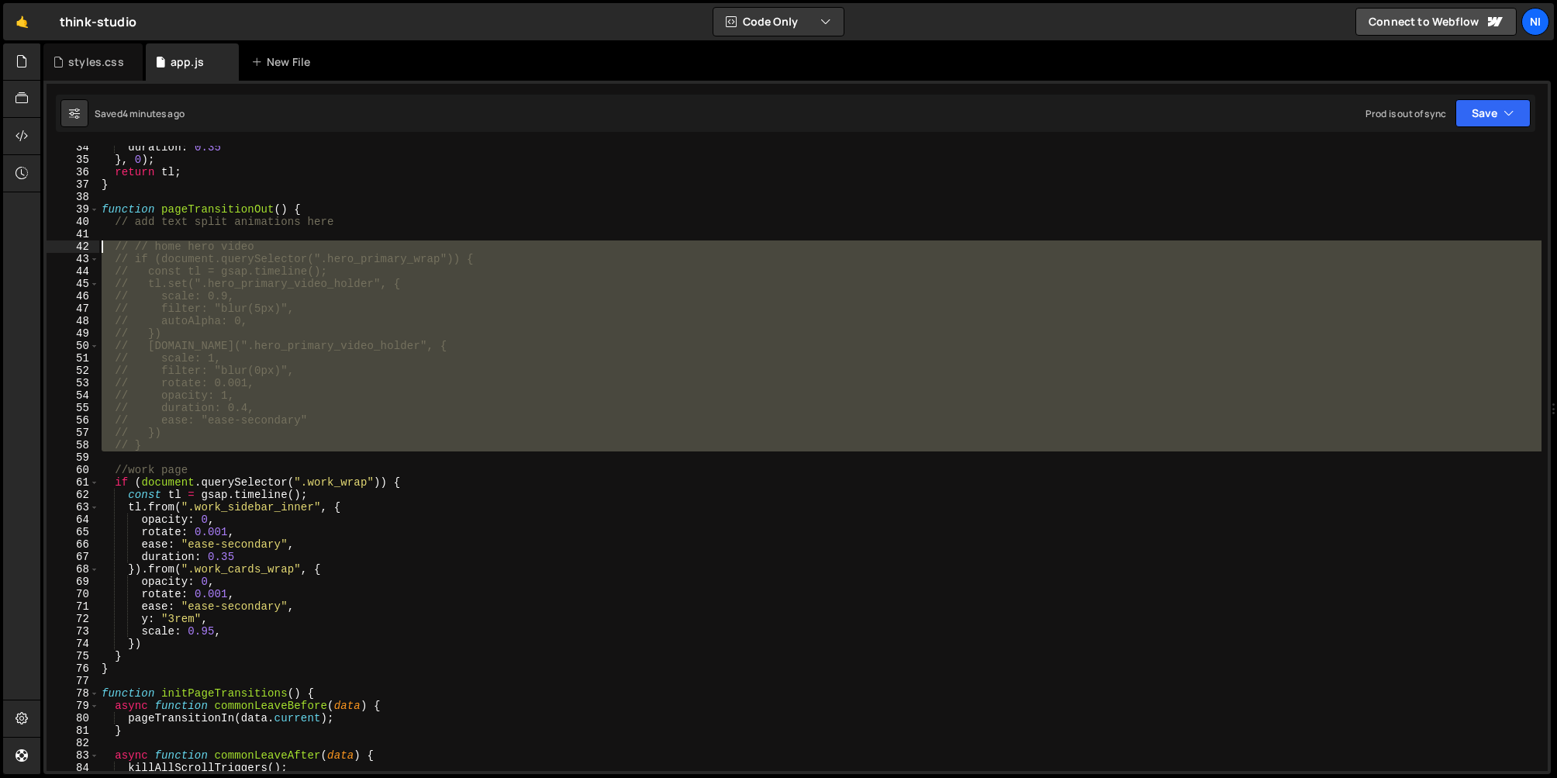
drag, startPoint x: 174, startPoint y: 451, endPoint x: 104, endPoint y: 243, distance: 220.2
click at [104, 243] on div "duration : 0.35 } , 0 ) ; return tl ; } function pageTransitionOut ( ) { // add…" at bounding box center [819, 466] width 1443 height 650
click at [302, 524] on div "duration : 0.35 } , 0 ) ; return tl ; } function pageTransitionOut ( ) { // add…" at bounding box center [819, 466] width 1443 height 650
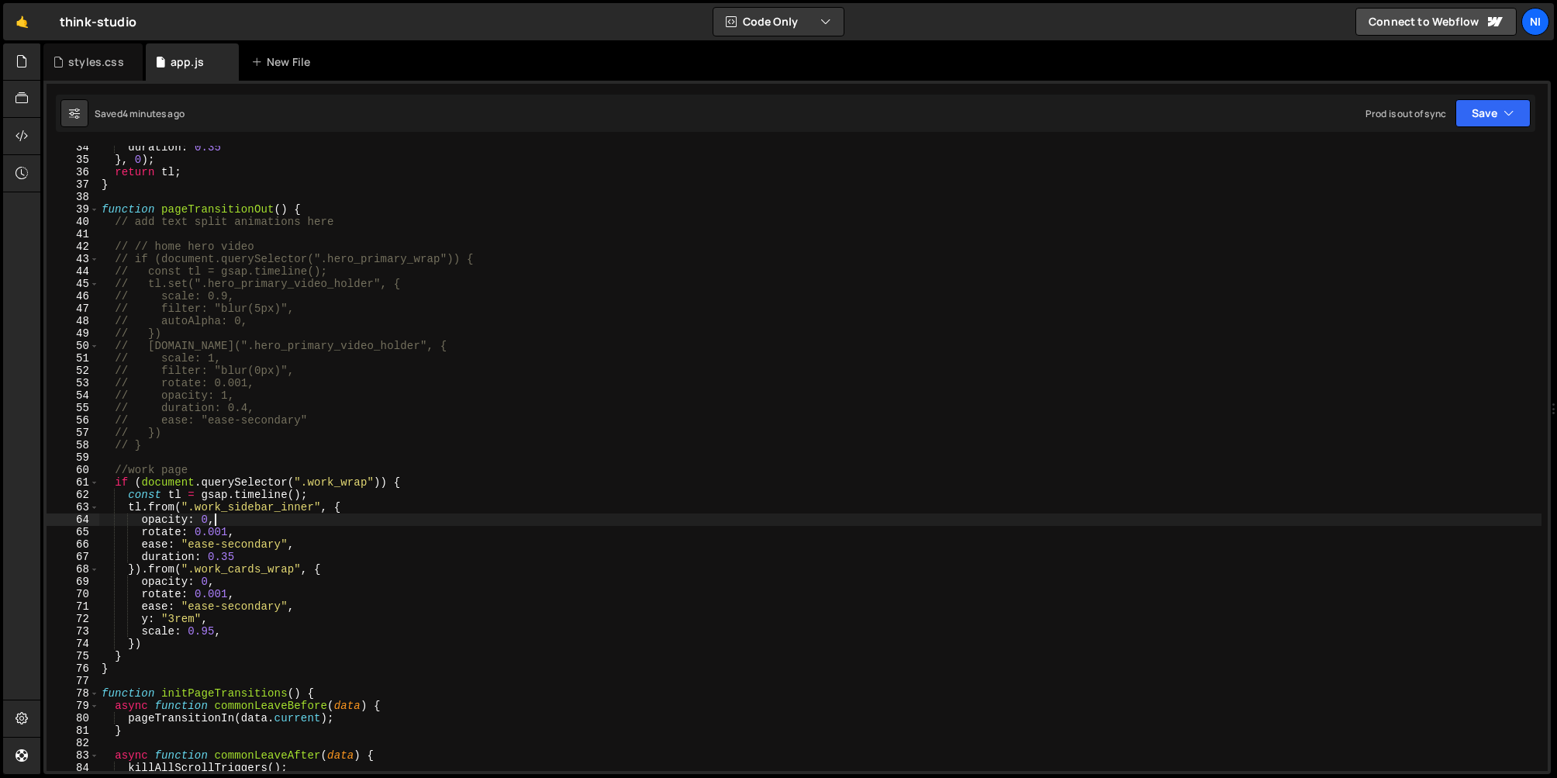
click at [236, 509] on div "duration : 0.35 } , 0 ) ; return tl ; } function pageTransitionOut ( ) { // add…" at bounding box center [819, 466] width 1443 height 650
paste textarea
click at [222, 524] on div "duration : 0.35 } , 0 ) ; return tl ; } function pageTransitionOut ( ) { // add…" at bounding box center [819, 466] width 1443 height 650
type textarea "opacity: 0,"
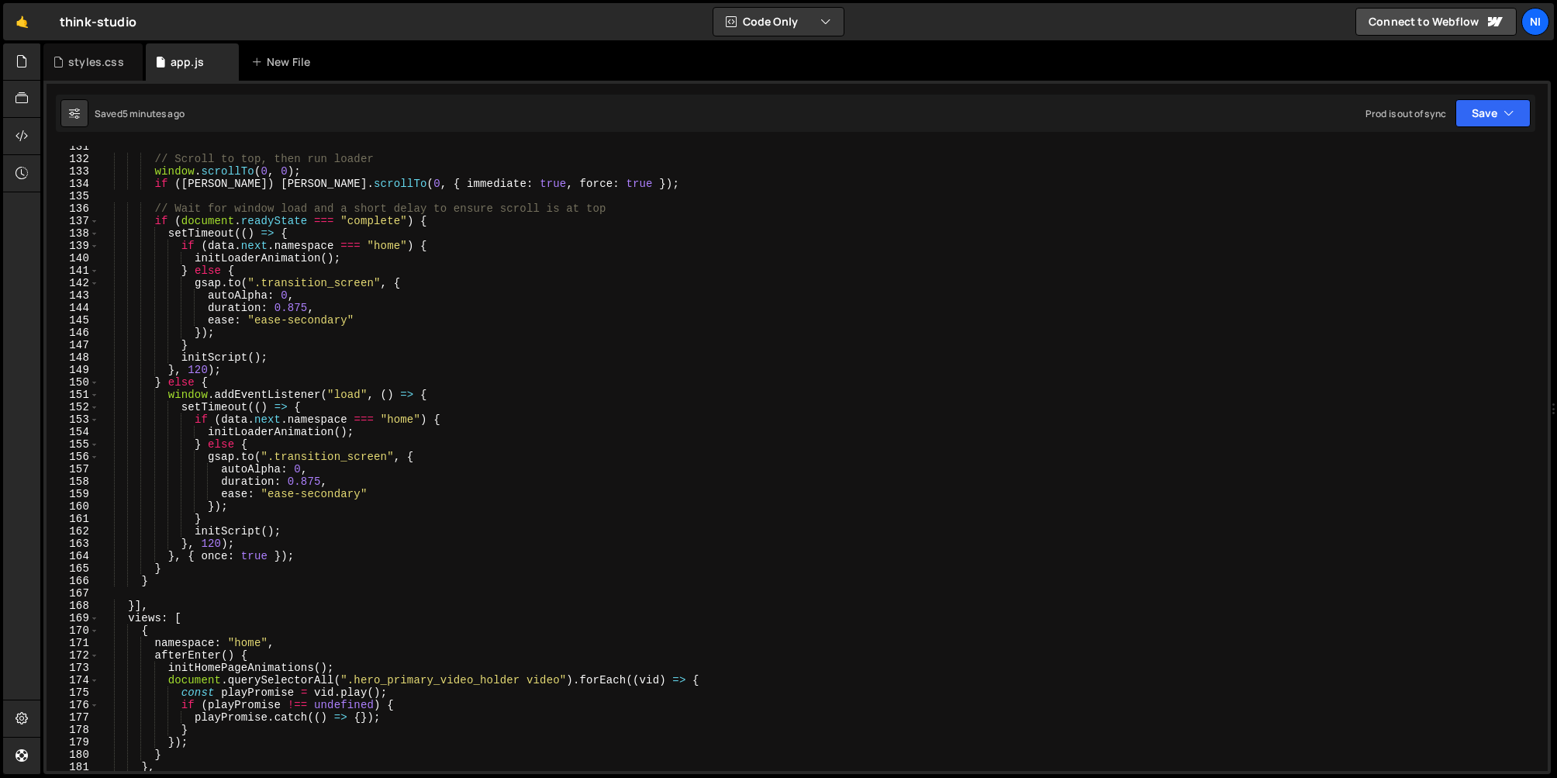
scroll to position [1618, 0]
click at [670, 500] on div "// Scroll to top, then run loader window . scrollTo ( 0 , 0 ) ; if ( lenis ) le…" at bounding box center [819, 465] width 1443 height 650
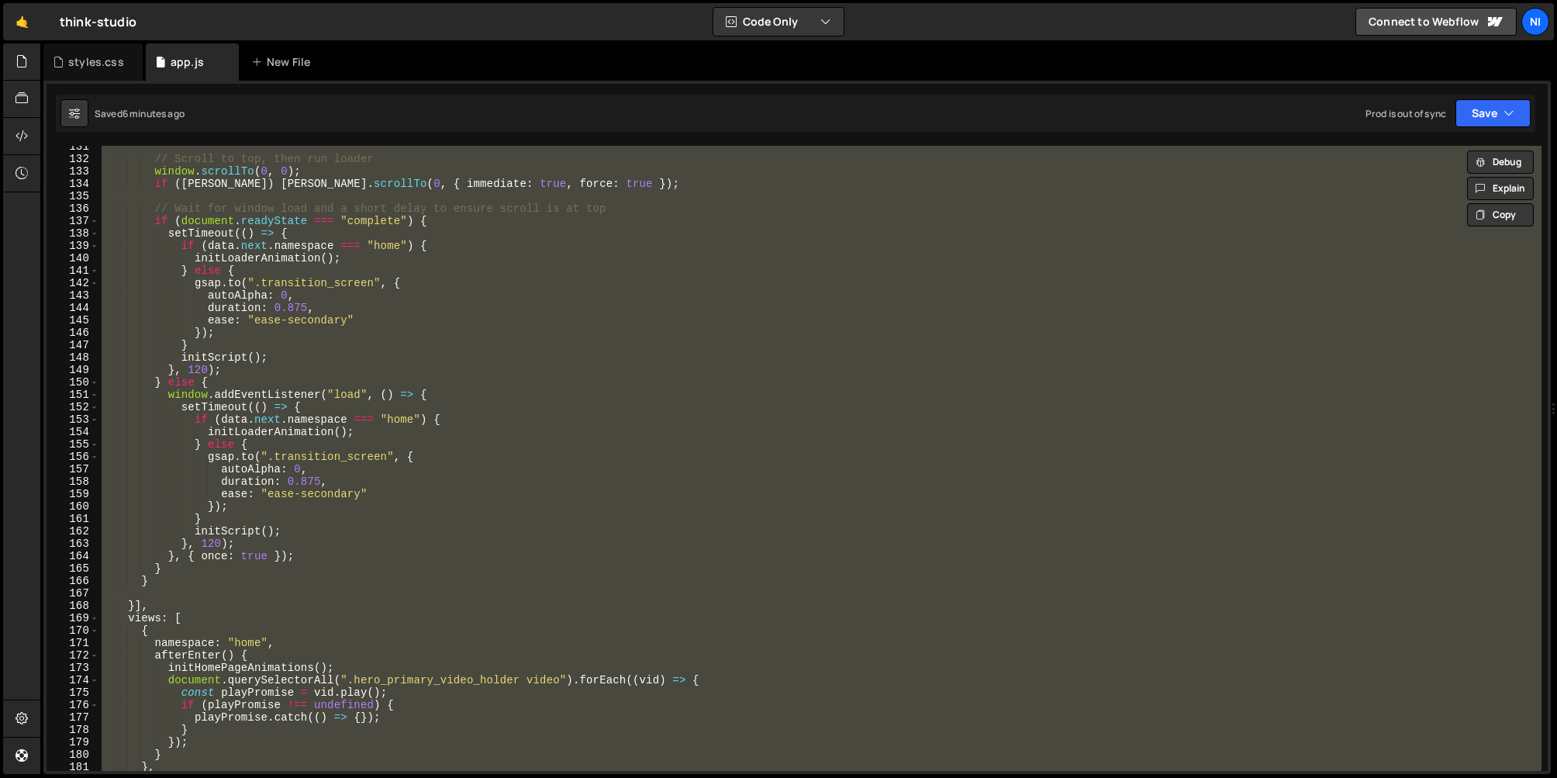
click at [316, 398] on div "// Scroll to top, then run loader window . scrollTo ( 0 , 0 ) ; if ( lenis ) le…" at bounding box center [819, 458] width 1443 height 625
type textarea "window.addEventListener("load", () => {"
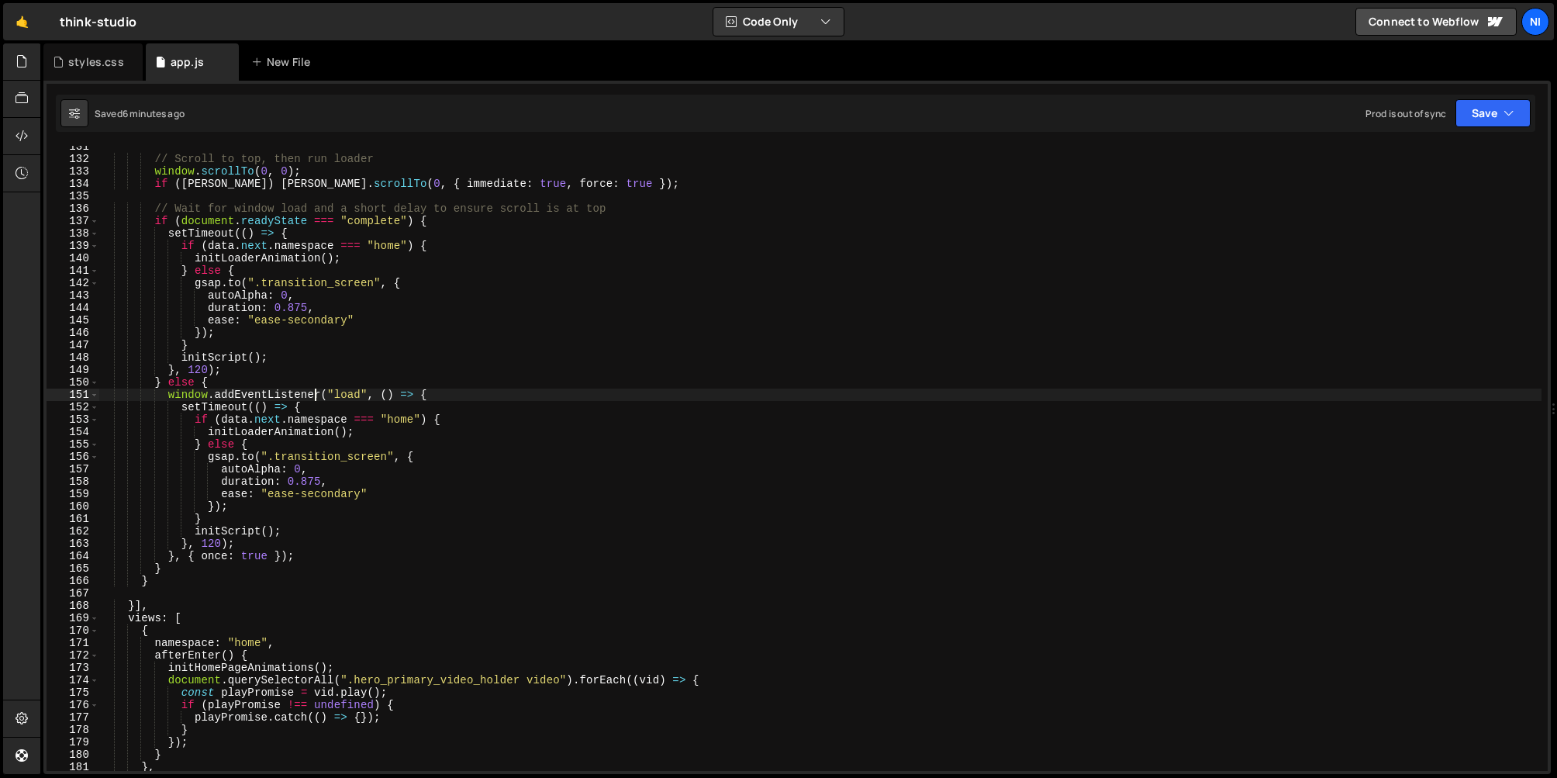
scroll to position [1601, 0]
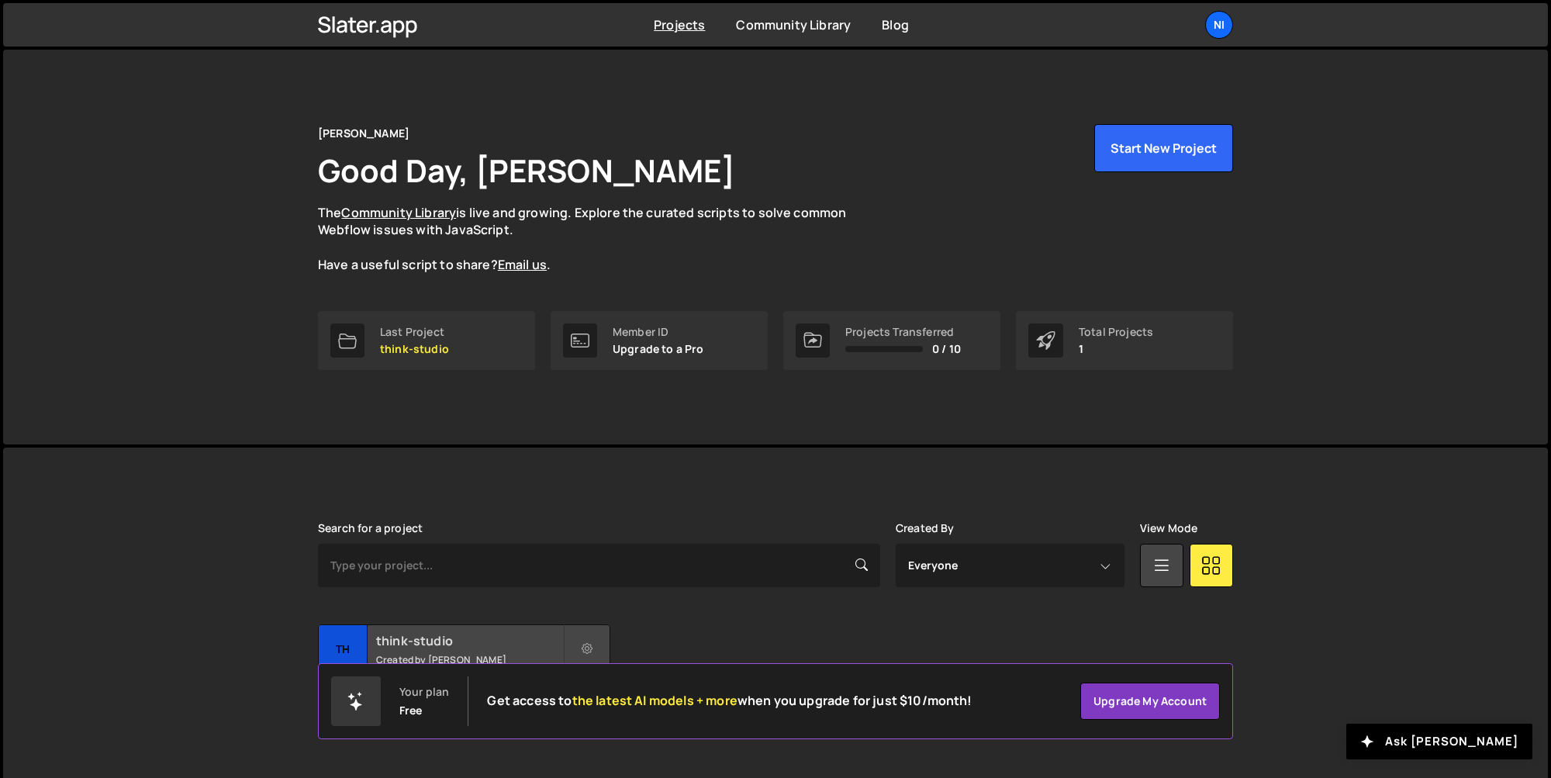
click at [385, 628] on div "think-studio Created by Nishanth B" at bounding box center [464, 649] width 291 height 48
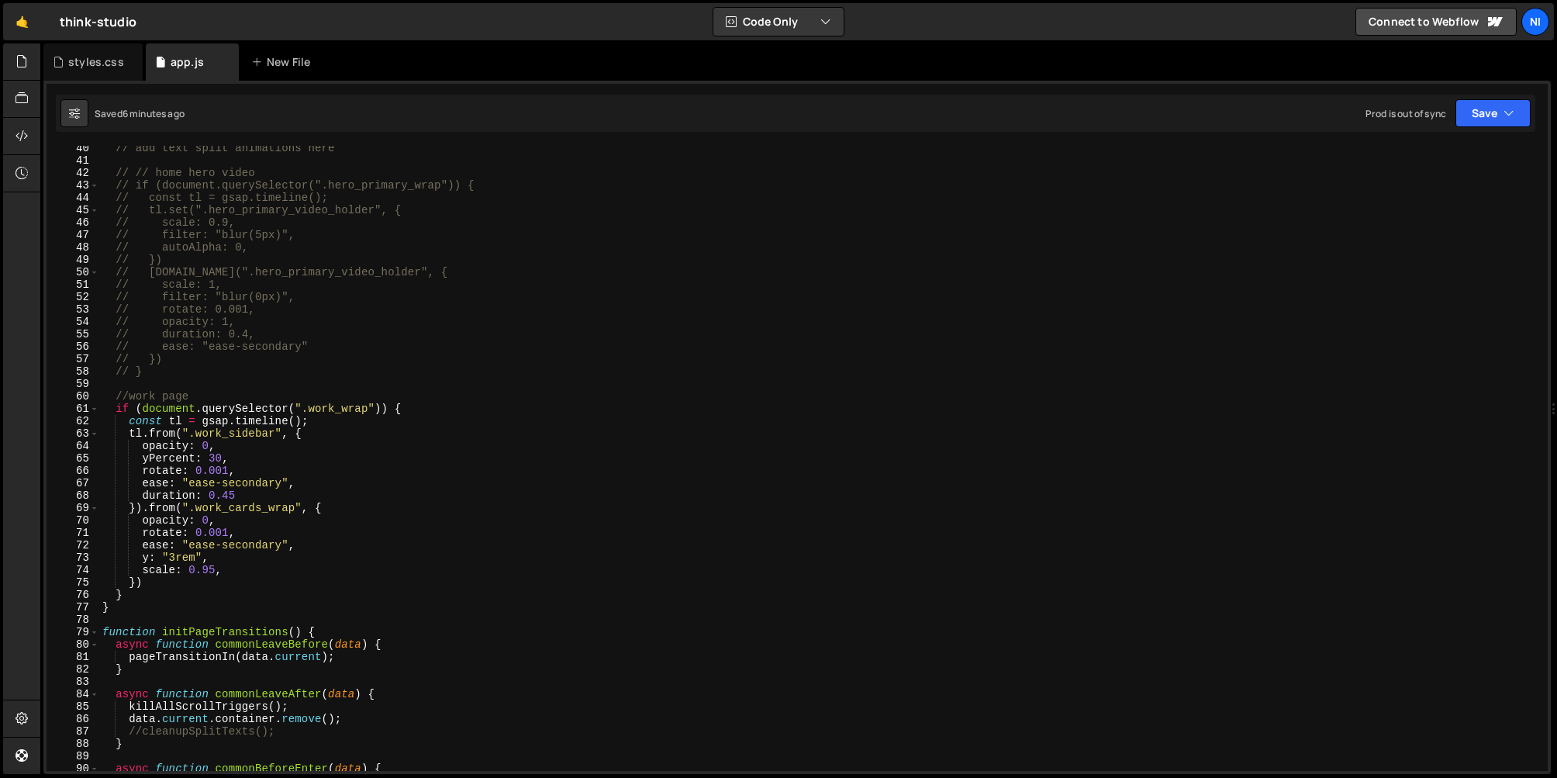
scroll to position [512, 0]
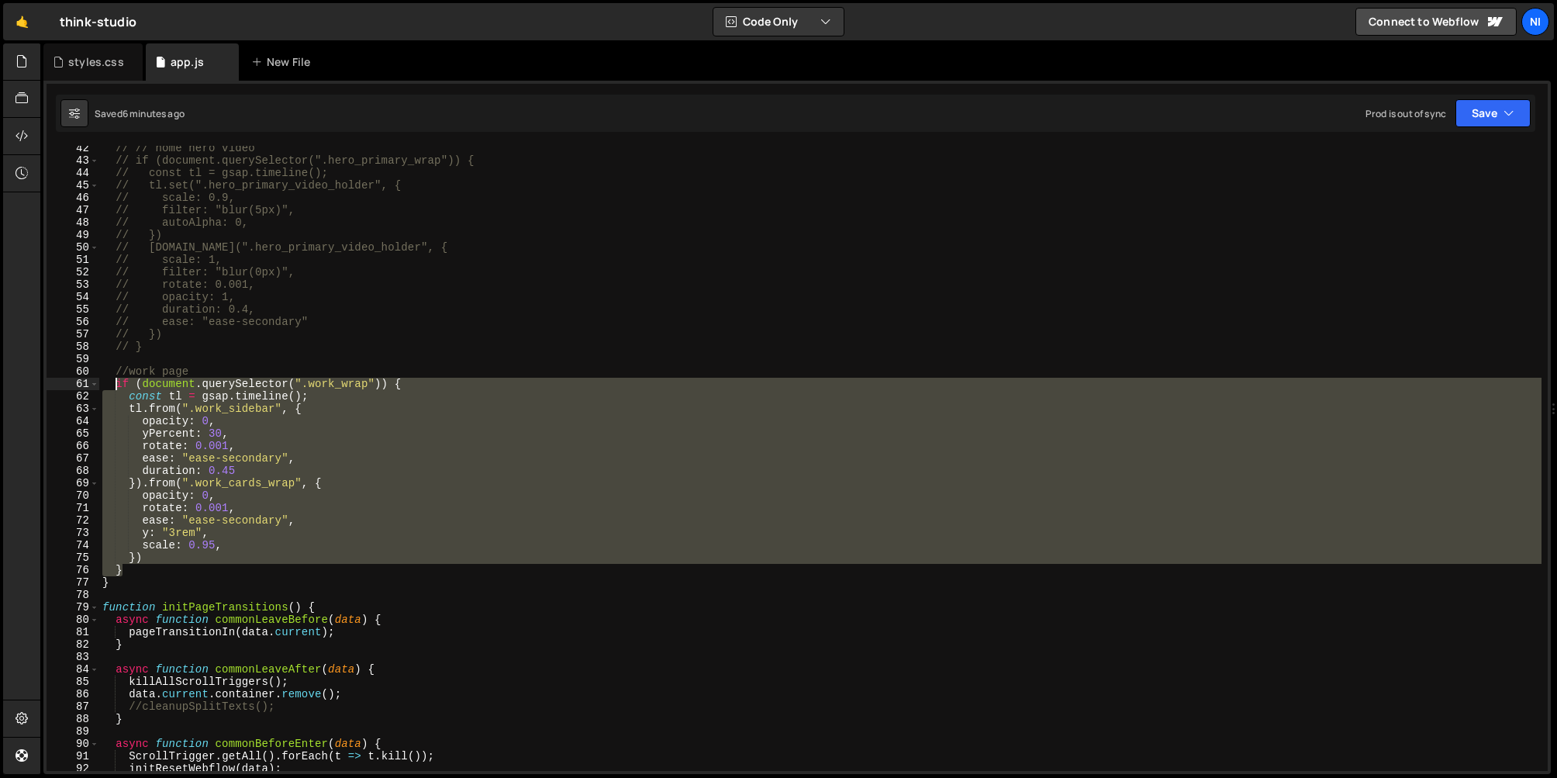
drag, startPoint x: 145, startPoint y: 567, endPoint x: 116, endPoint y: 379, distance: 189.8
click at [116, 379] on div "// // home hero video // if (document.querySelector(".hero_primary_wrap")) { //…" at bounding box center [820, 467] width 1442 height 650
type textarea "if (document.querySelector(".work_wrap")) { const tl = gsap.timeline();"
paste textarea
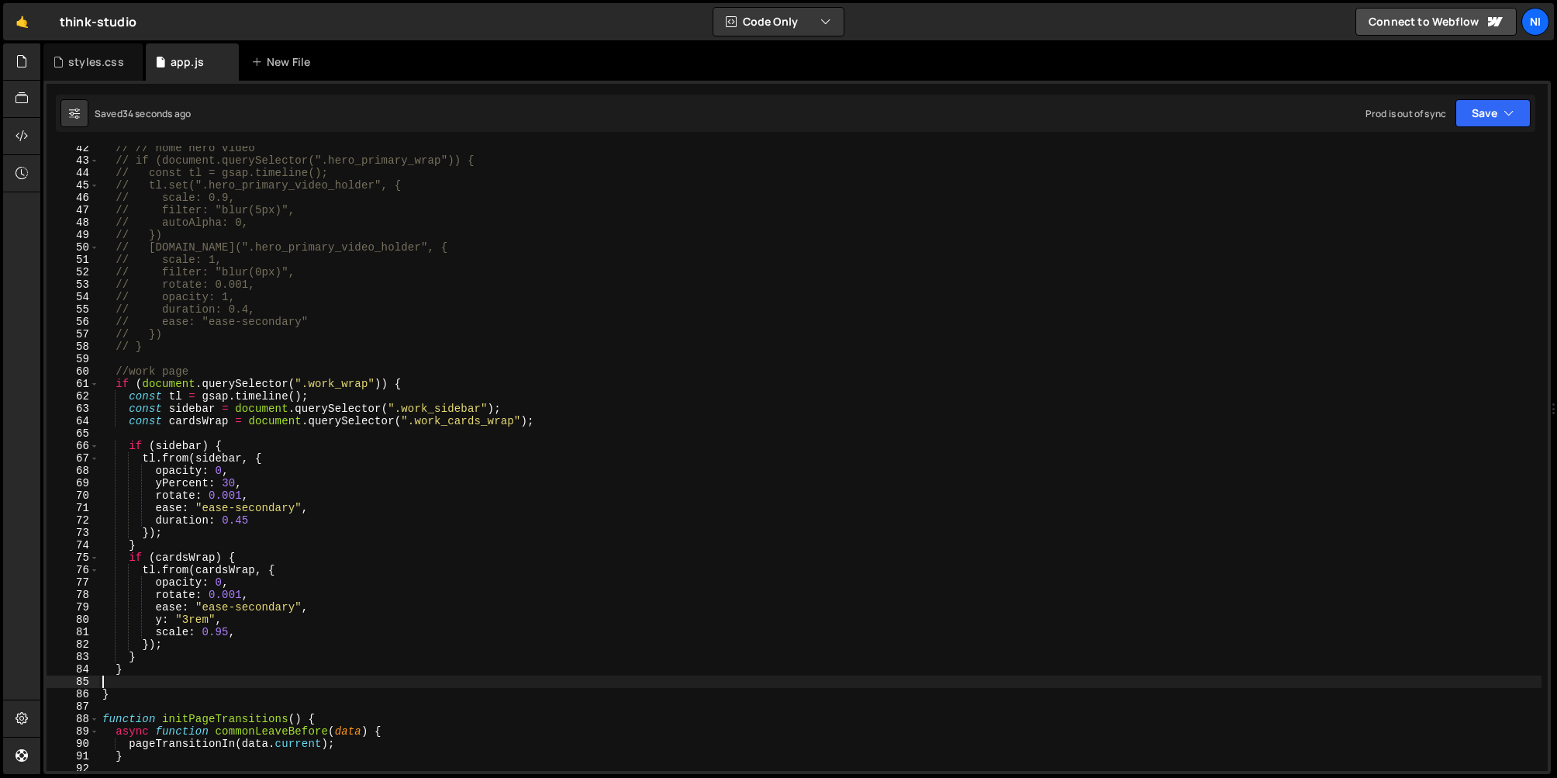
click at [258, 497] on div "// // home hero video // if (document.querySelector(".hero_primary_wrap")) { //…" at bounding box center [820, 467] width 1442 height 650
click at [187, 618] on div "// // home hero video // if (document.querySelector(".hero_primary_wrap")) { //…" at bounding box center [820, 467] width 1442 height 650
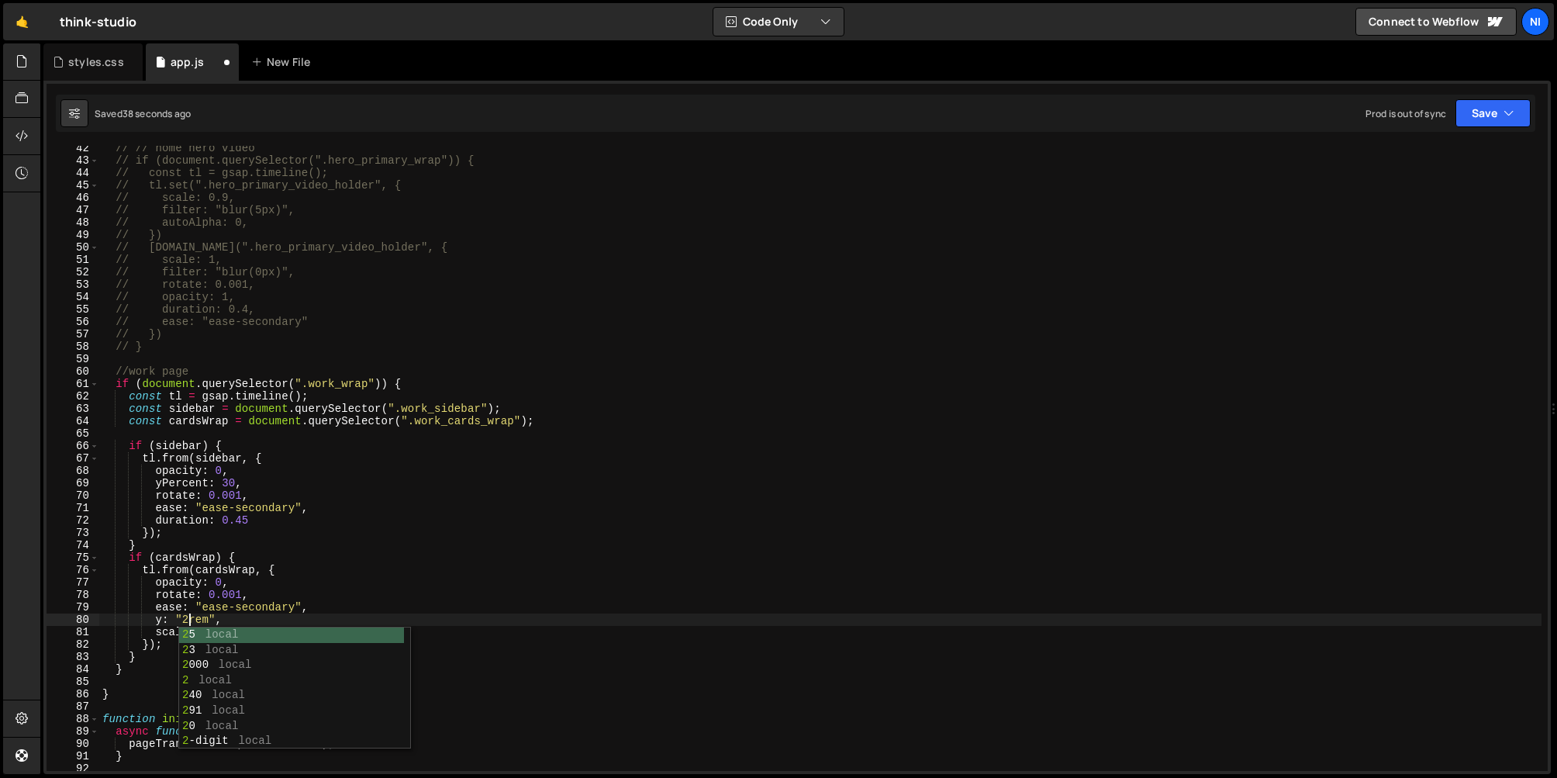
scroll to position [0, 5]
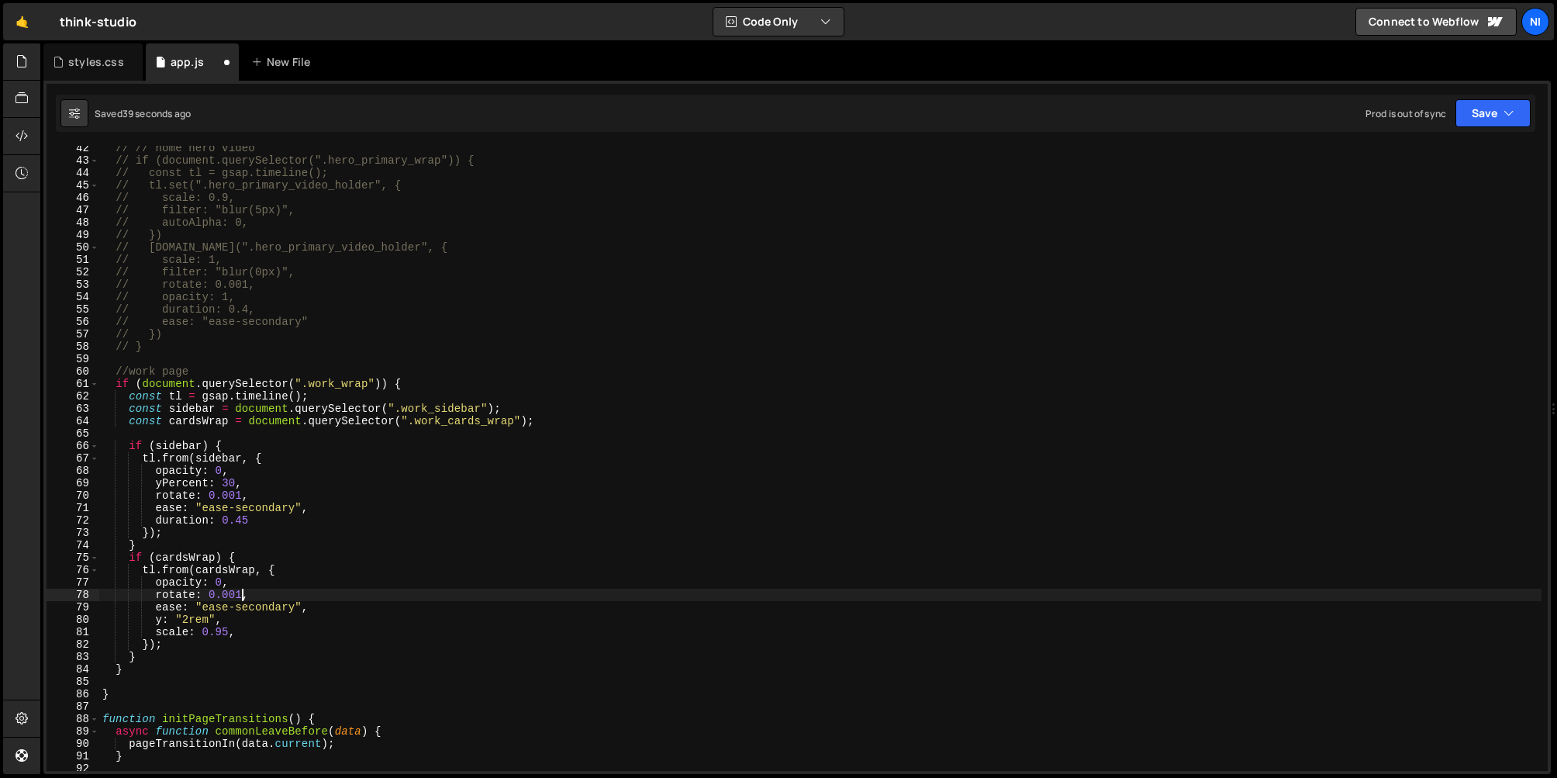
click at [245, 599] on div "// // home hero video // if (document.querySelector(".hero_primary_wrap")) { //…" at bounding box center [820, 467] width 1442 height 650
click at [238, 634] on div "// // home hero video // if (document.querySelector(".hero_primary_wrap")) { //…" at bounding box center [820, 467] width 1442 height 650
type textarea "scale: 0.95,"
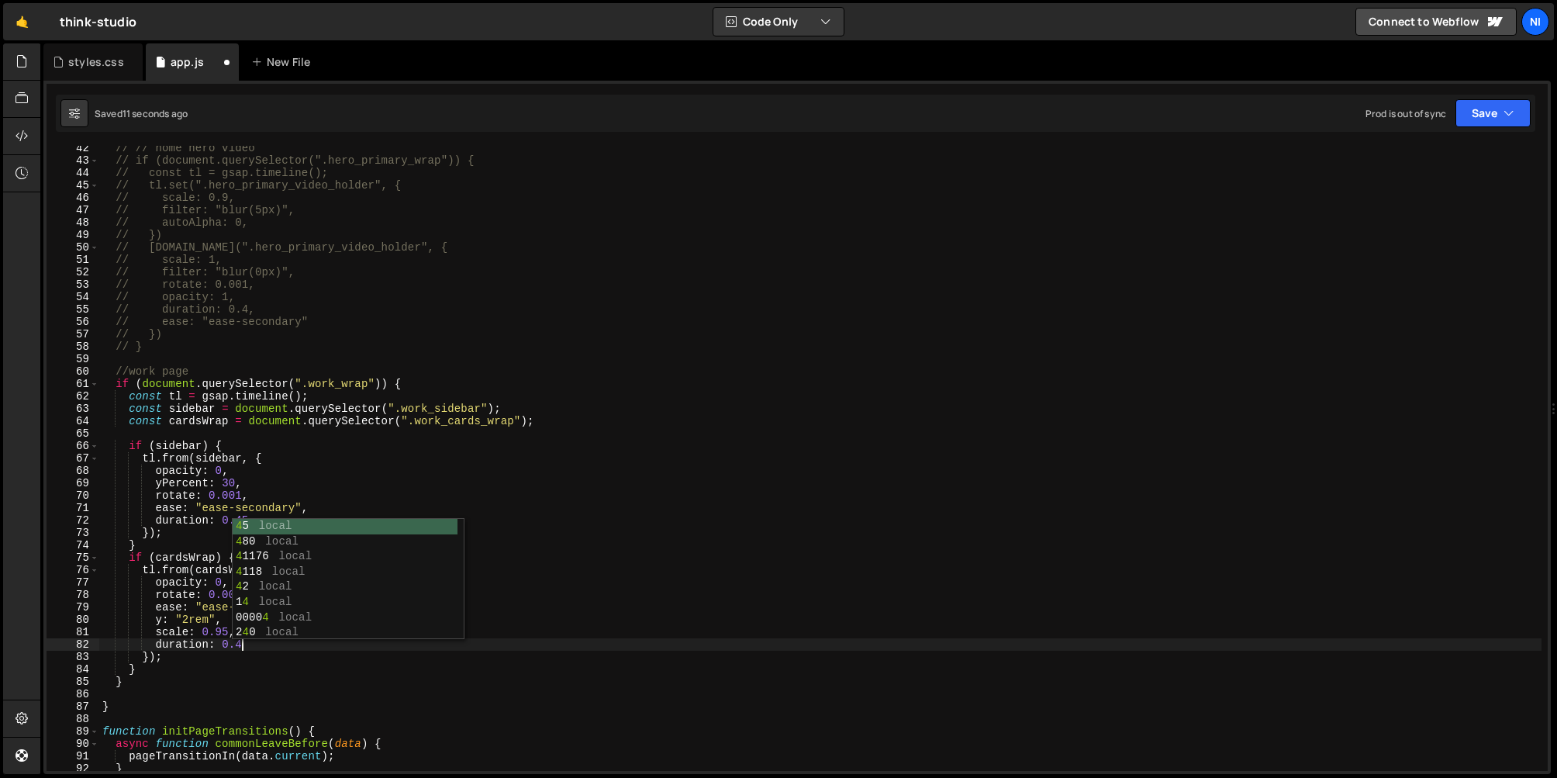
scroll to position [0, 9]
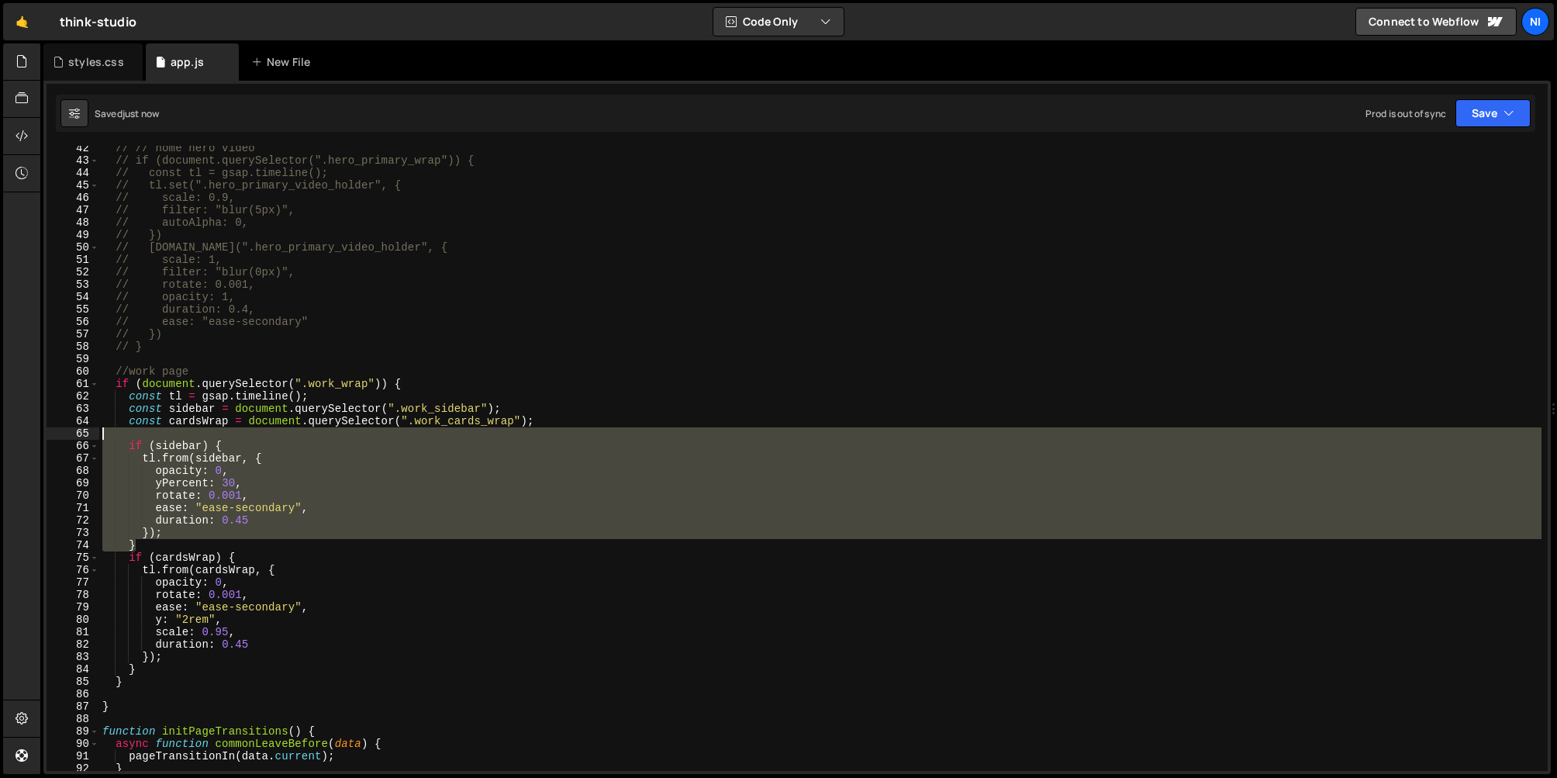
drag, startPoint x: 143, startPoint y: 543, endPoint x: 119, endPoint y: 439, distance: 106.8
click at [119, 439] on div "// // home hero video // if (document.querySelector(".hero_primary_wrap")) { //…" at bounding box center [820, 467] width 1442 height 650
type textarea "if (sidebar) {"
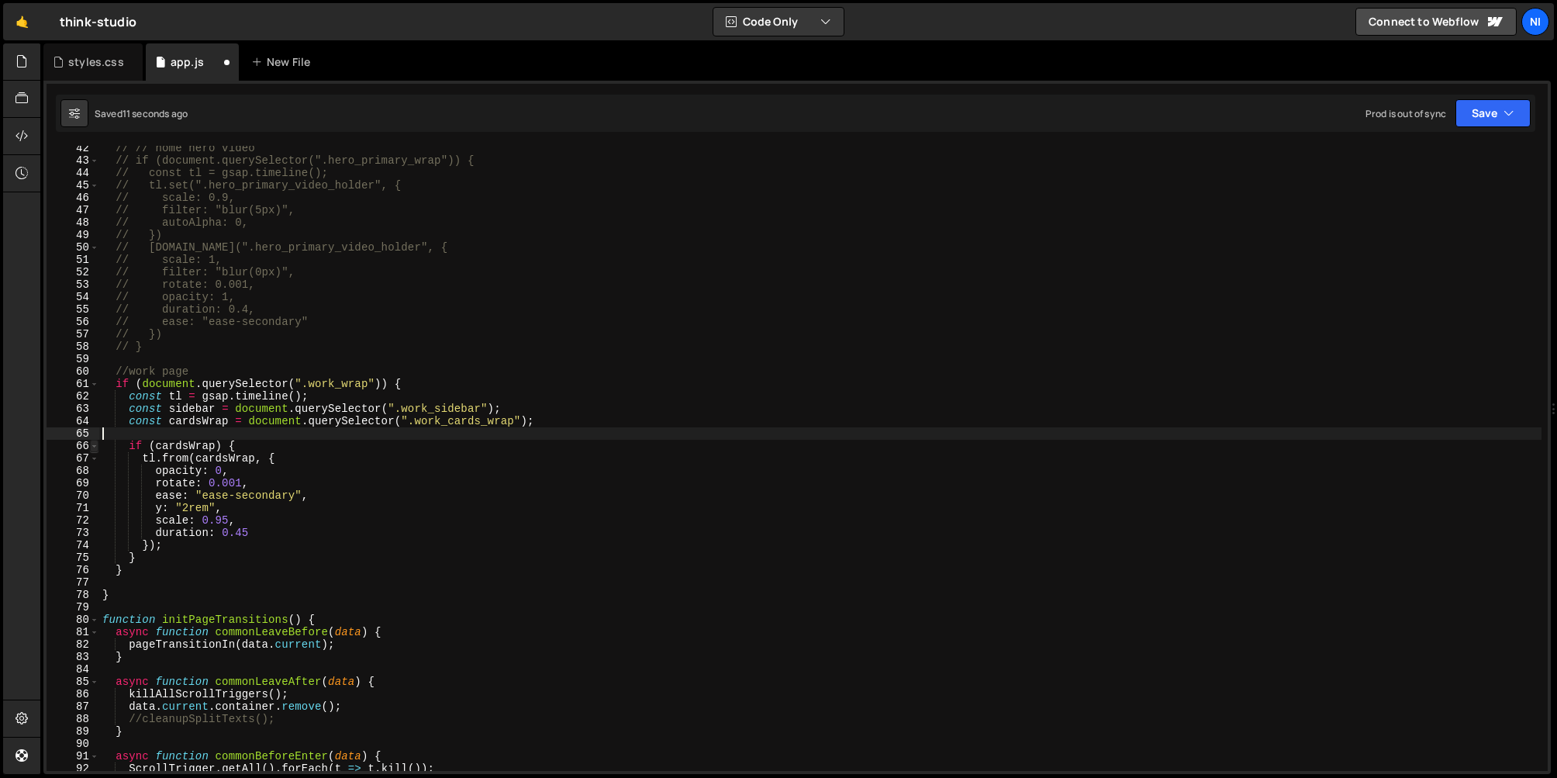
click at [98, 445] on span at bounding box center [94, 446] width 9 height 12
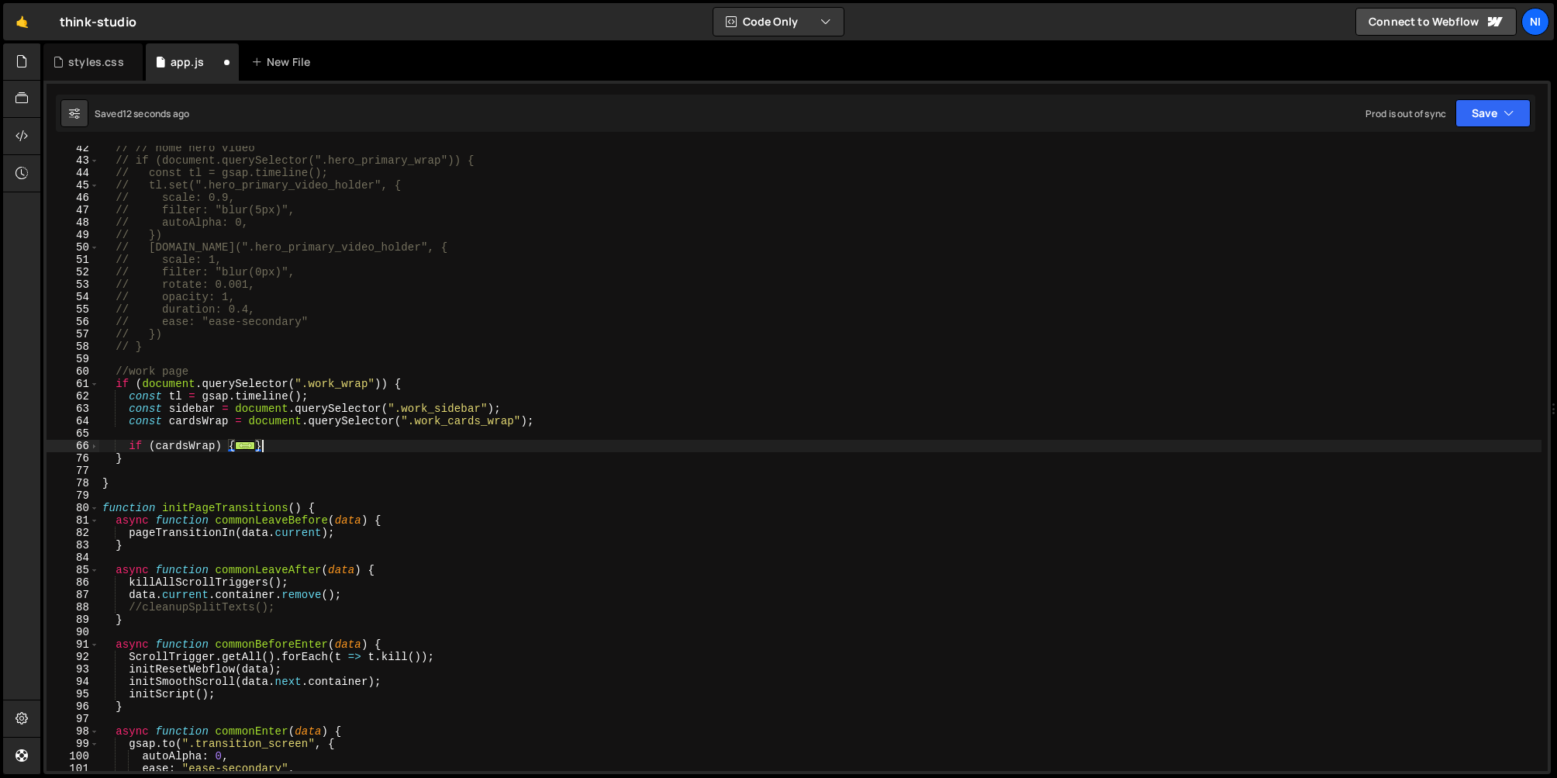
click at [290, 447] on div "// // home hero video // if (document.querySelector(".hero_primary_wrap")) { //…" at bounding box center [820, 467] width 1442 height 650
type textarea "}"
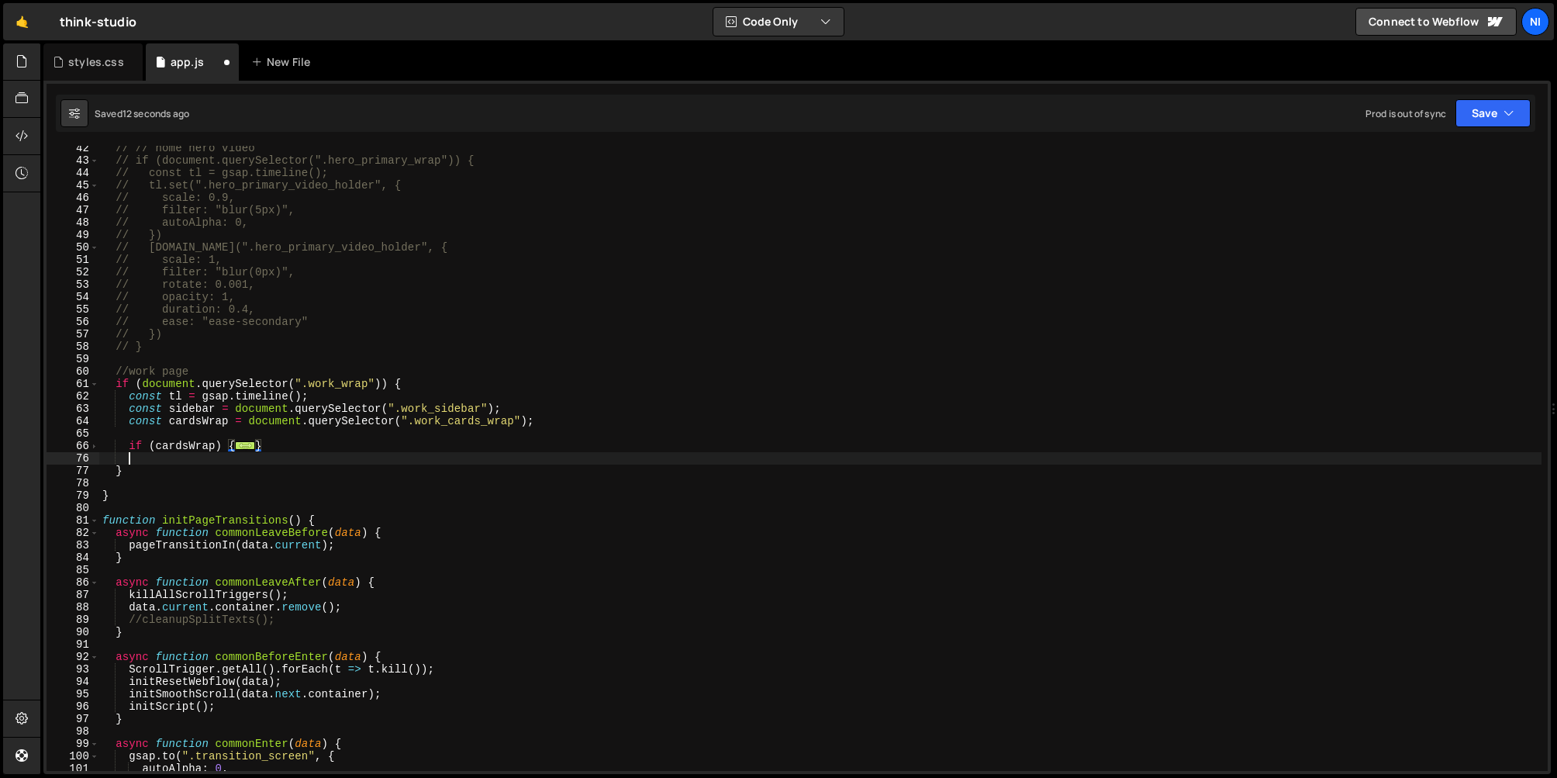
scroll to position [0, 1]
paste textarea "}"
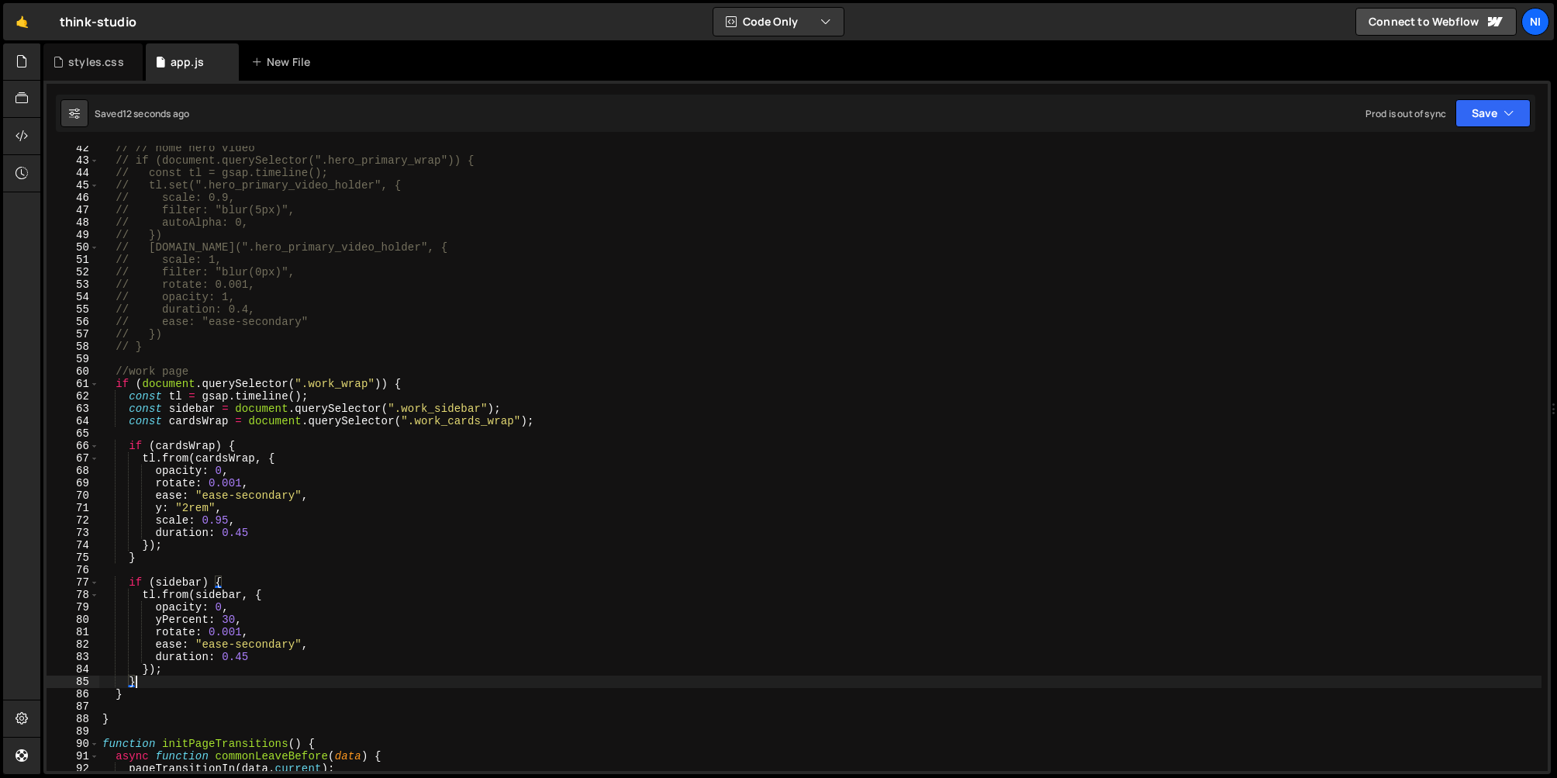
click at [234, 617] on div "// // home hero video // if (document.querySelector(".hero_primary_wrap")) { //…" at bounding box center [820, 467] width 1442 height 650
click at [185, 620] on div "// // home hero video // if (document.querySelector(".hero_primary_wrap")) { //…" at bounding box center [820, 467] width 1442 height 650
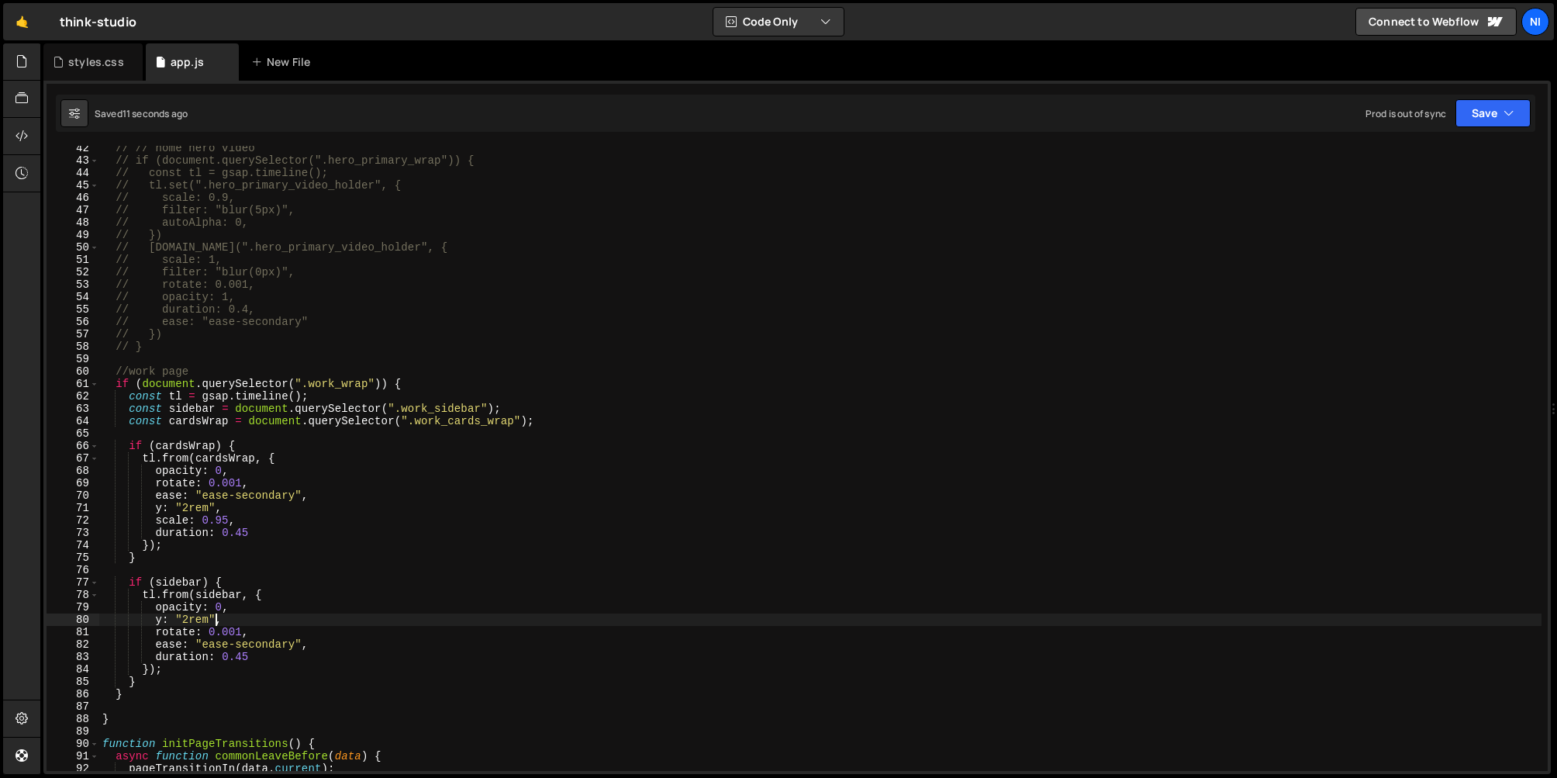
click at [147, 670] on div "// // home hero video // if (document.querySelector(".hero_primary_wrap")) { //…" at bounding box center [820, 467] width 1442 height 650
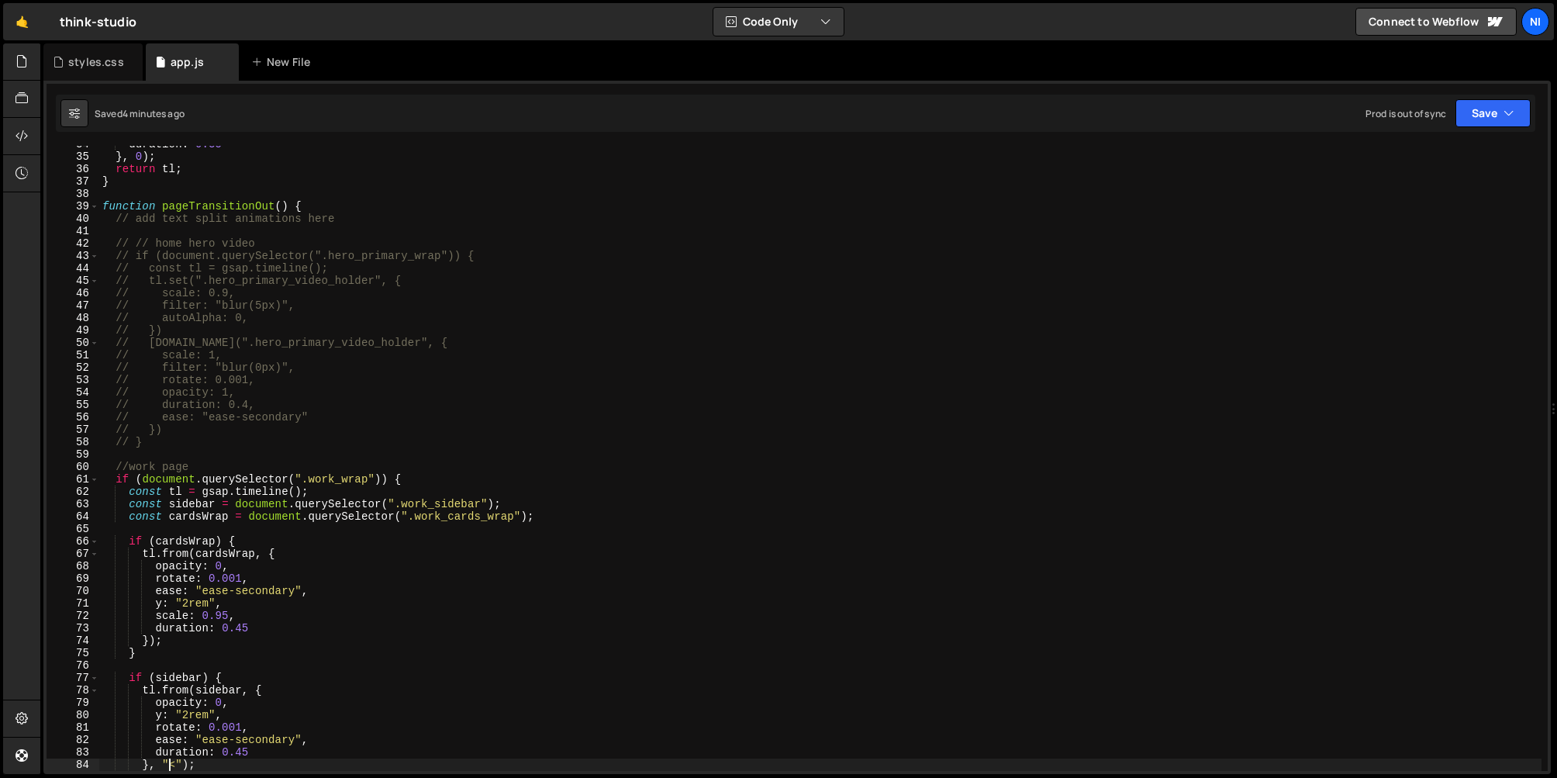
scroll to position [415, 0]
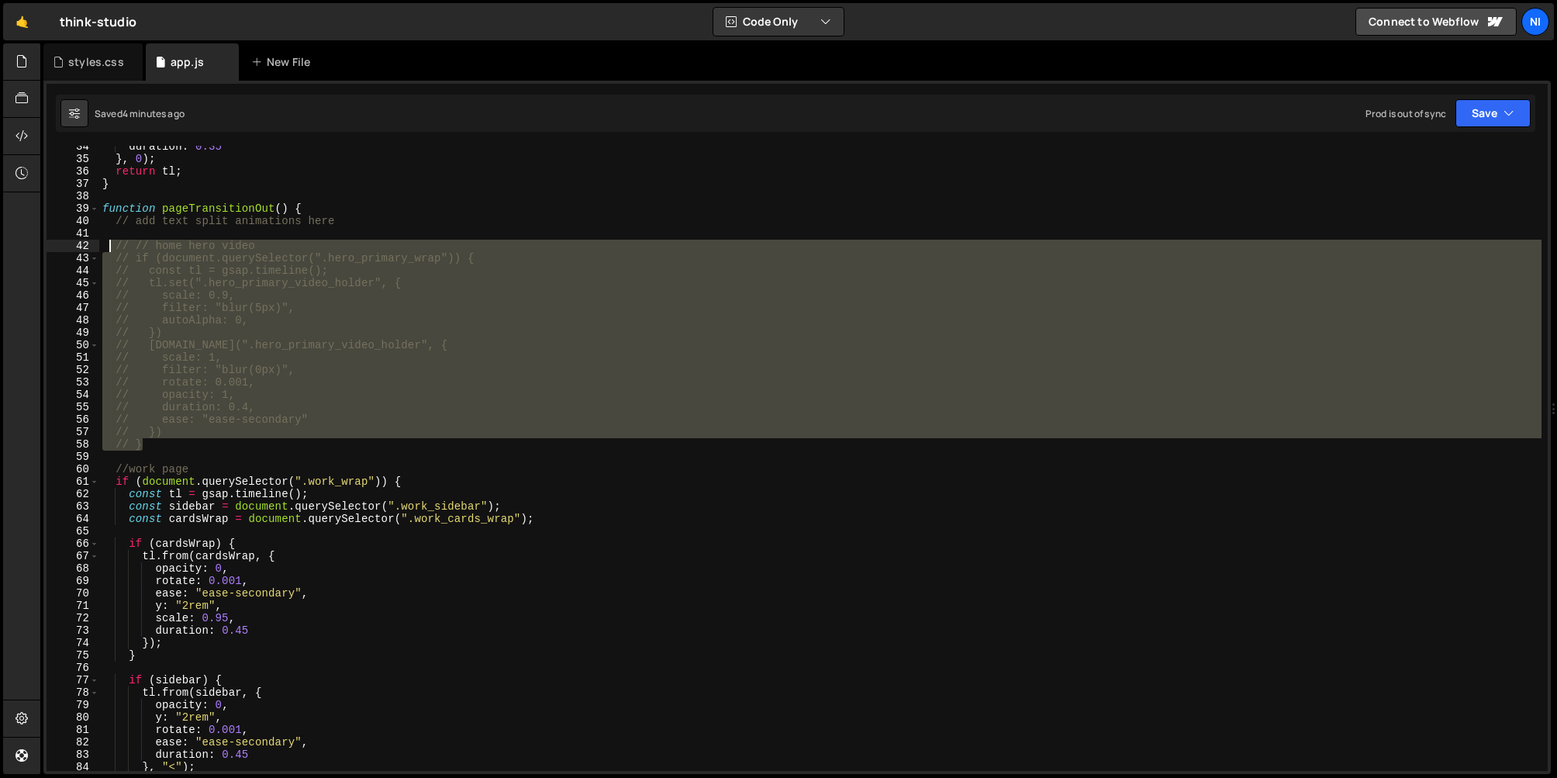
drag, startPoint x: 176, startPoint y: 445, endPoint x: 109, endPoint y: 243, distance: 212.3
click at [109, 243] on div "duration : 0.35 } , 0 ) ; return tl ; } function pageTransitionOut ( ) { // add…" at bounding box center [820, 465] width 1442 height 650
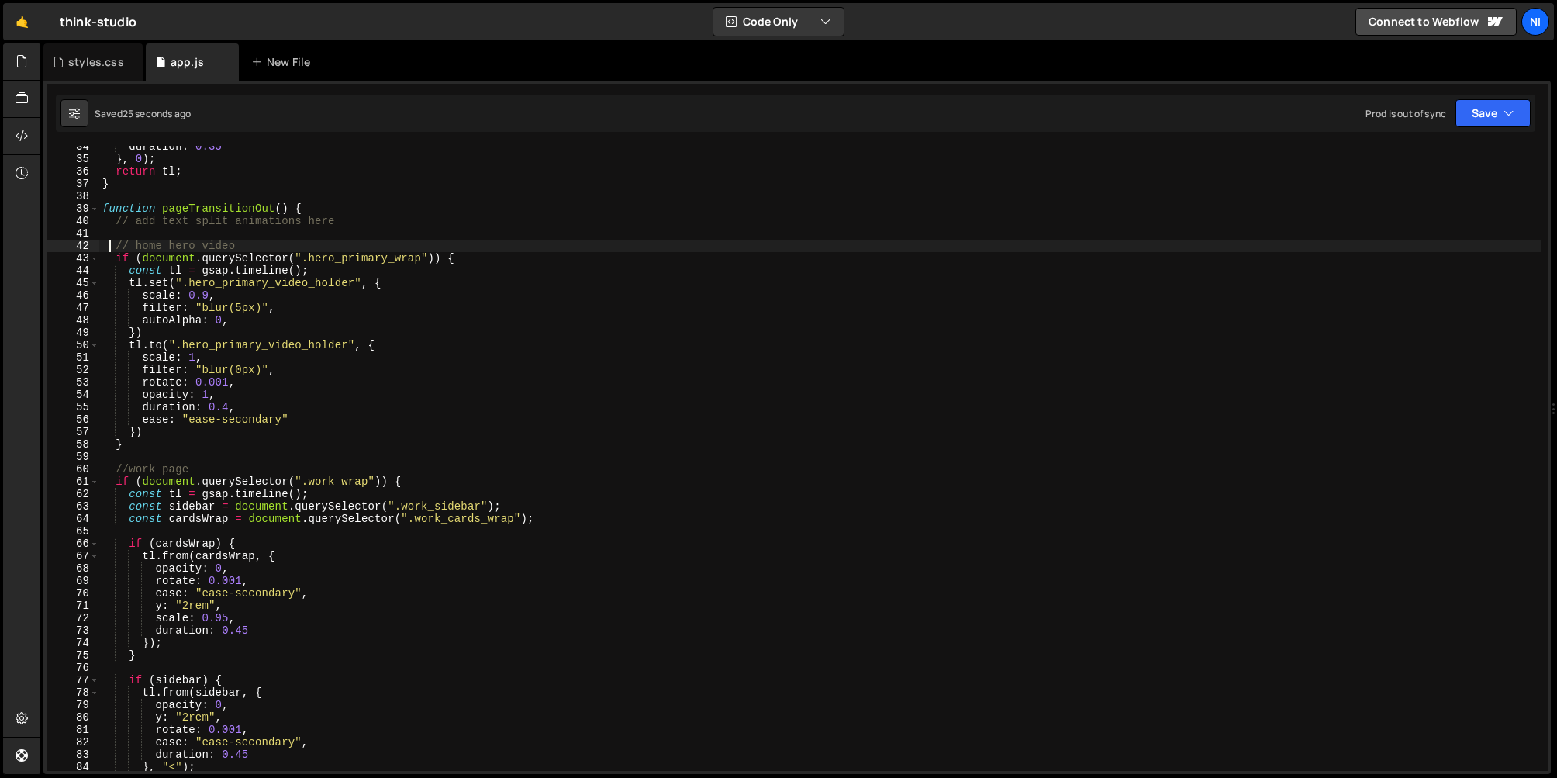
click at [150, 353] on div "duration : 0.35 } , 0 ) ; return tl ; } function pageTransitionOut ( ) { // add…" at bounding box center [820, 465] width 1442 height 650
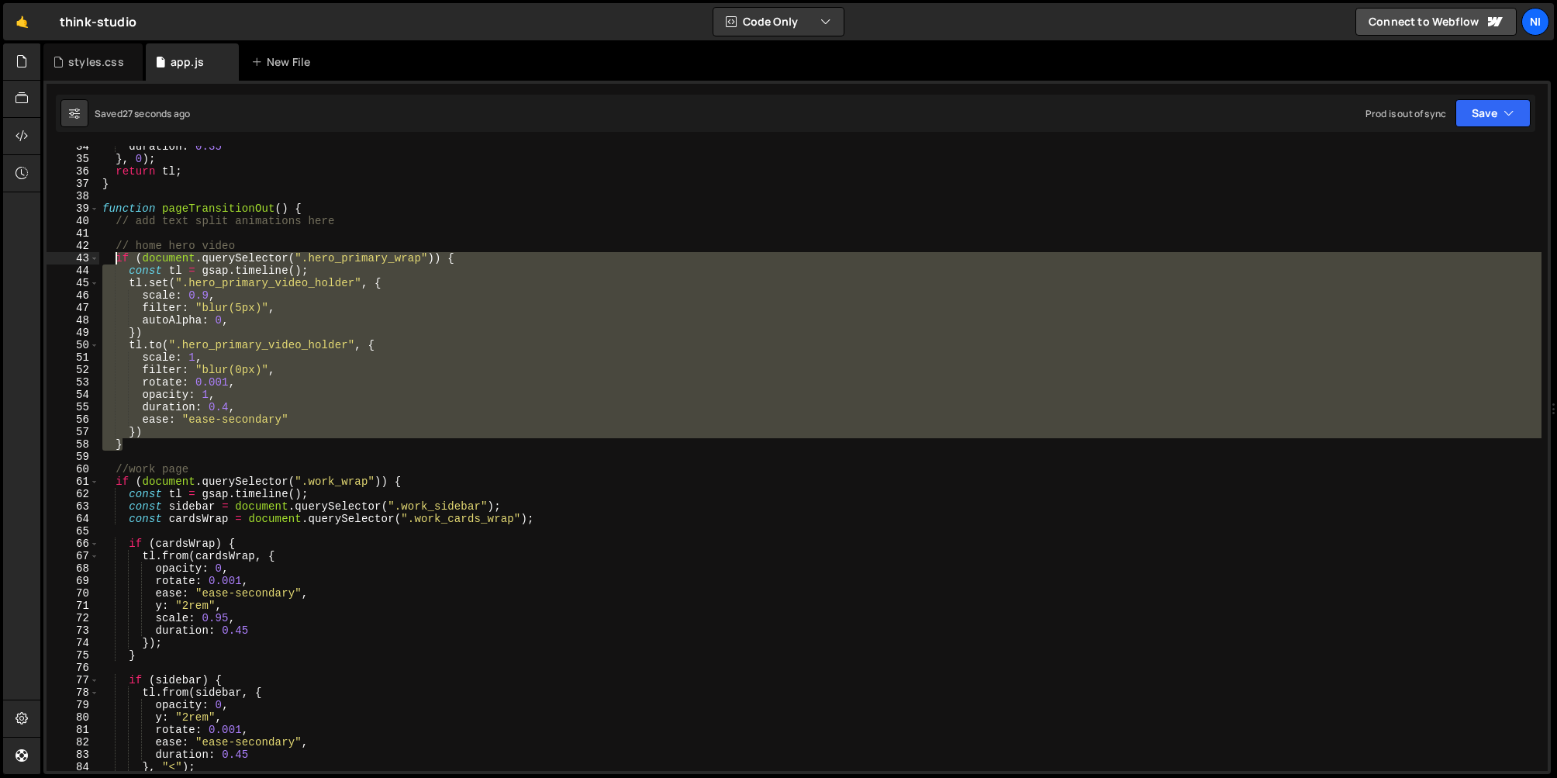
drag, startPoint x: 143, startPoint y: 446, endPoint x: 116, endPoint y: 260, distance: 188.0
click at [116, 260] on div "duration : 0.35 } , 0 ) ; return tl ; } function pageTransitionOut ( ) { // add…" at bounding box center [820, 465] width 1442 height 650
click at [169, 398] on div "duration : 0.35 } , 0 ) ; return tl ; } function pageTransitionOut ( ) { // add…" at bounding box center [820, 458] width 1442 height 625
type textarea "opacity: 1,"
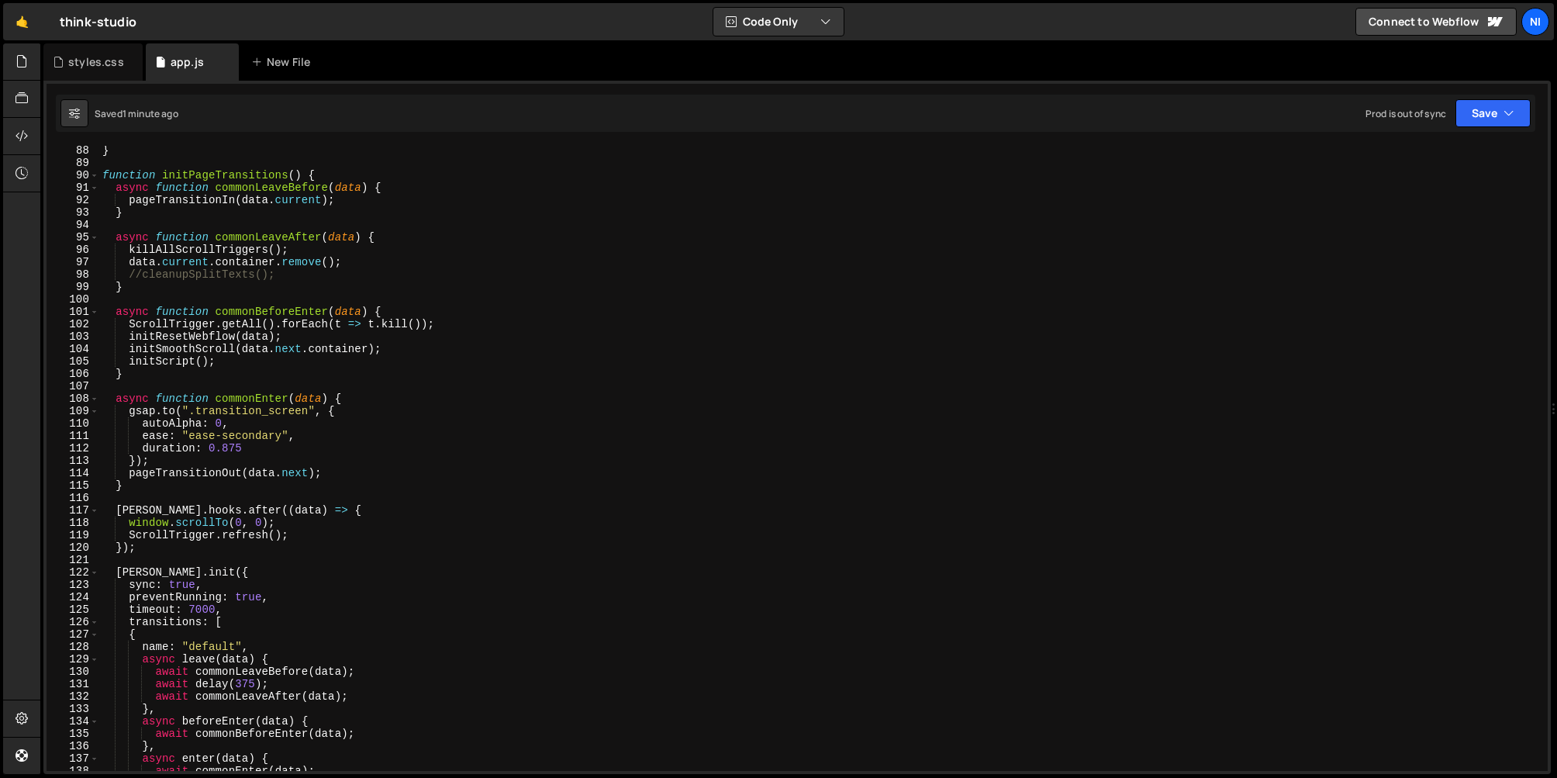
scroll to position [1081, 0]
